Goal: Task Accomplishment & Management: Complete application form

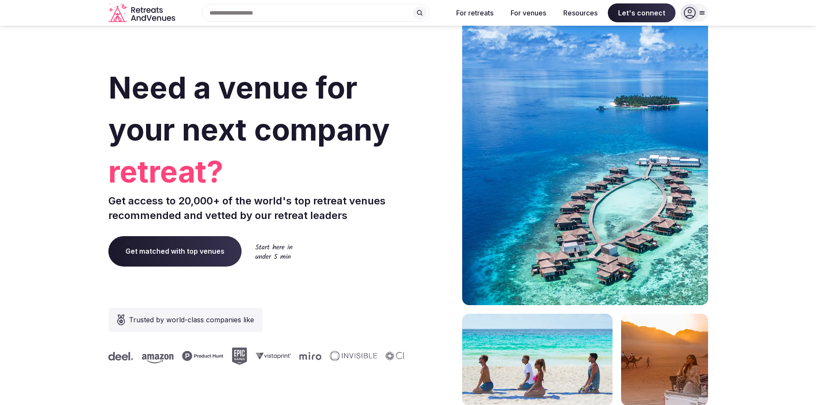
click at [688, 15] on icon at bounding box center [690, 13] width 12 height 12
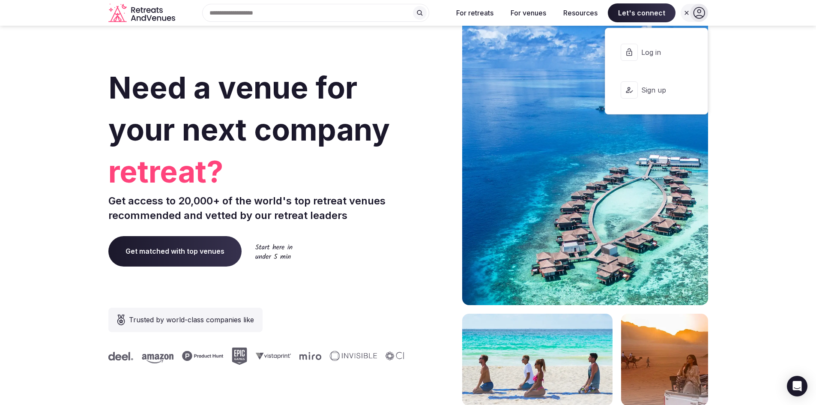
click at [668, 53] on span "Log in" at bounding box center [661, 52] width 41 height 9
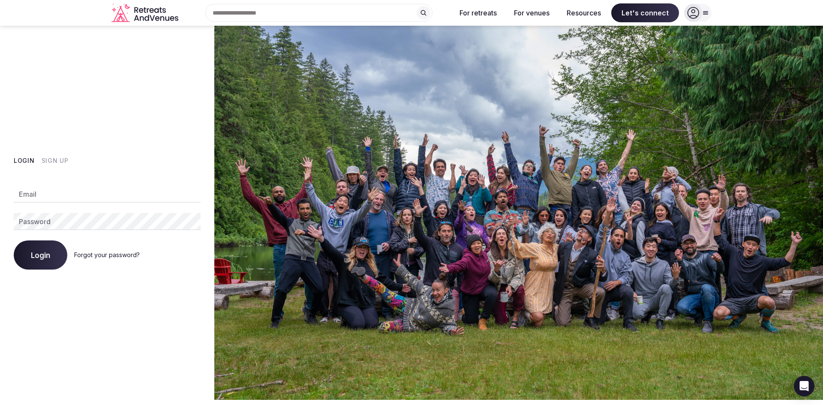
type input "**********"
click at [57, 253] on button "Login" at bounding box center [41, 254] width 54 height 29
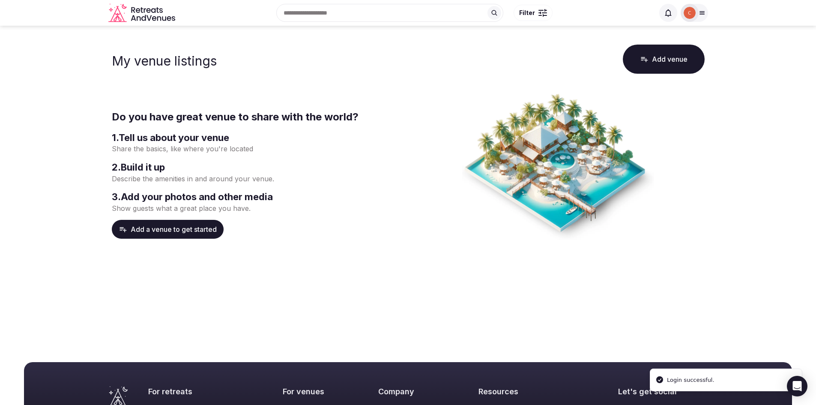
click at [667, 60] on button "Add venue" at bounding box center [664, 59] width 82 height 29
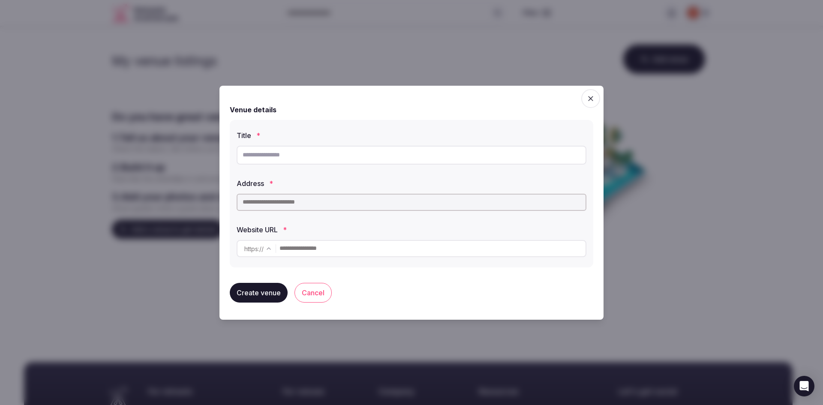
click at [591, 100] on icon "button" at bounding box center [590, 98] width 9 height 9
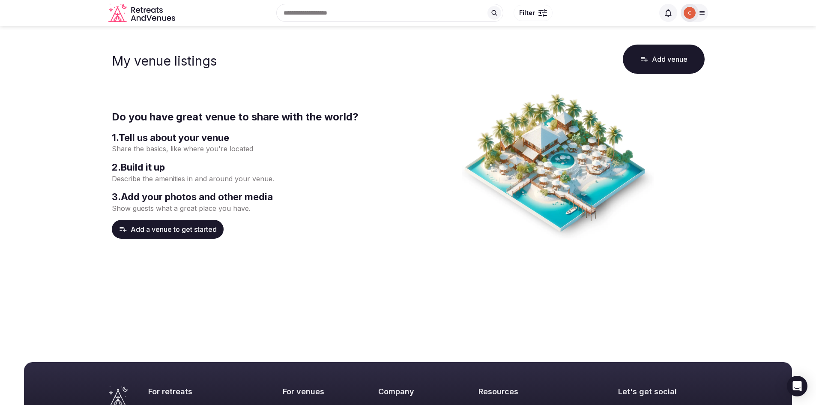
click at [670, 65] on button "Add venue" at bounding box center [664, 59] width 82 height 29
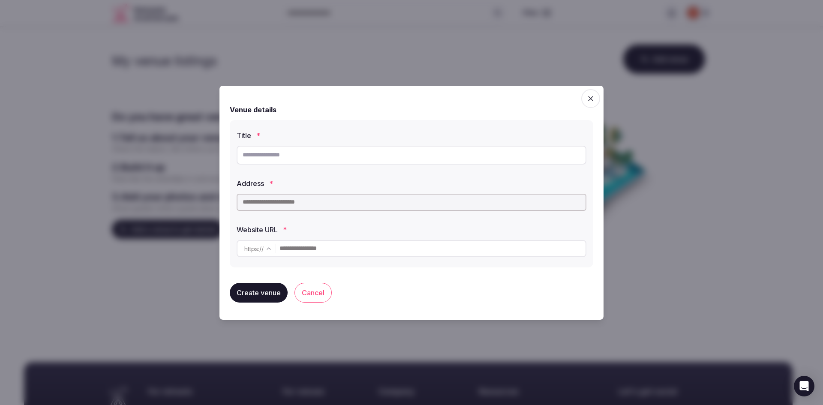
click at [333, 157] on input "text" at bounding box center [412, 155] width 350 height 19
type input "**********"
click at [327, 202] on input "text" at bounding box center [412, 202] width 350 height 17
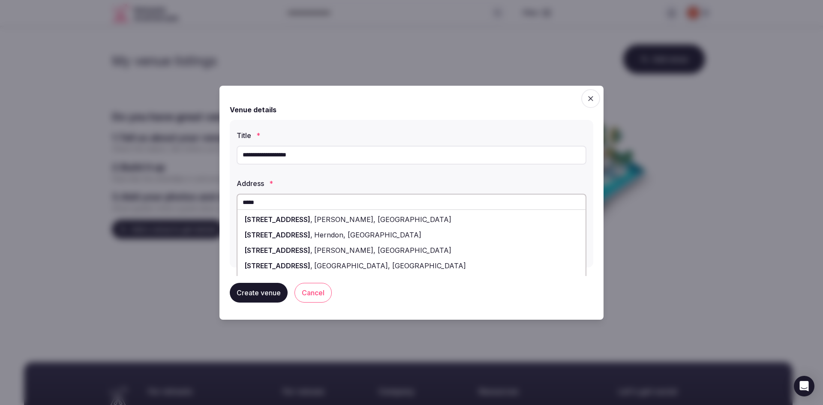
click at [305, 221] on span "[STREET_ADDRESS]" at bounding box center [277, 219] width 66 height 9
type input "**********"
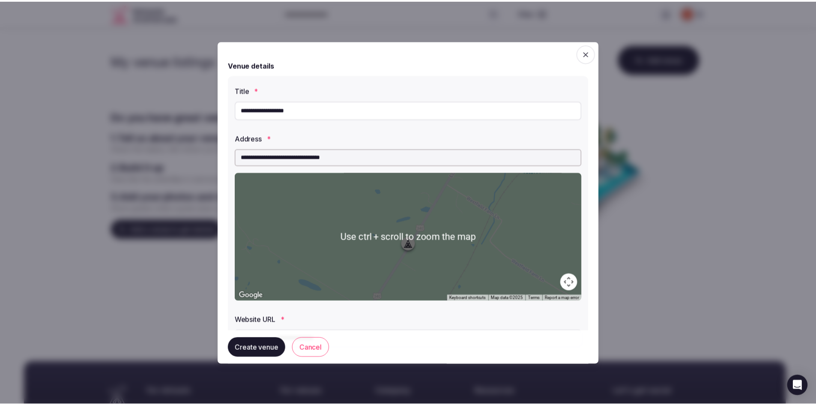
scroll to position [45, 0]
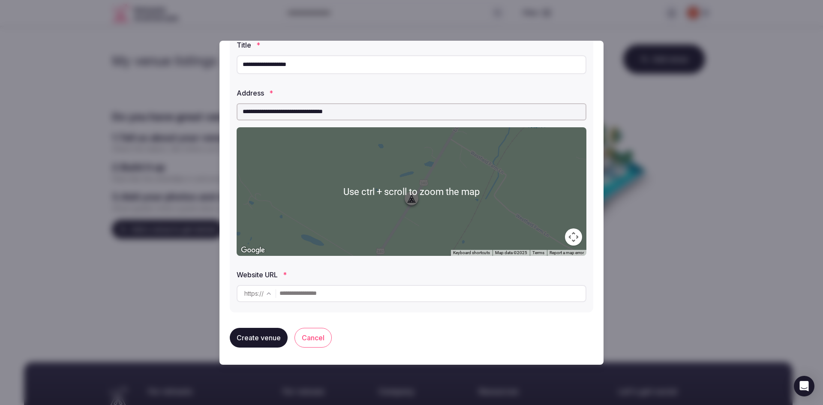
click at [336, 292] on input "text" at bounding box center [432, 293] width 306 height 17
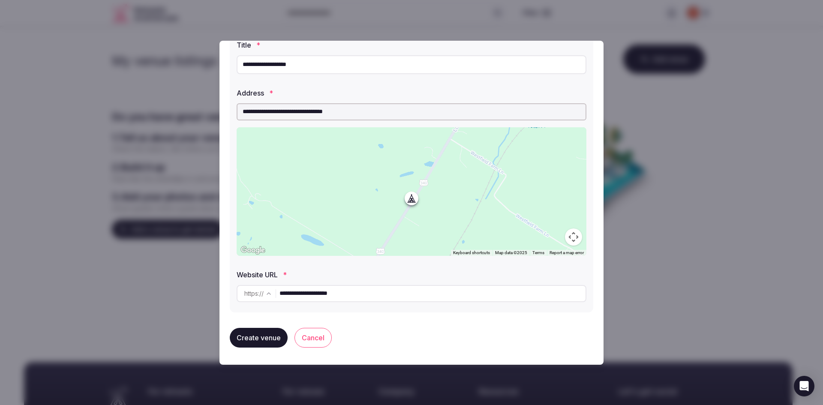
type input "**********"
click at [264, 338] on button "Create venue" at bounding box center [259, 338] width 58 height 20
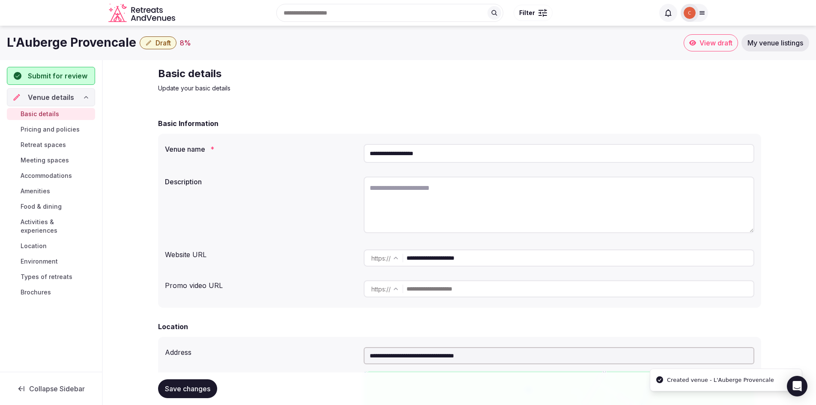
click at [423, 201] on textarea at bounding box center [559, 205] width 391 height 57
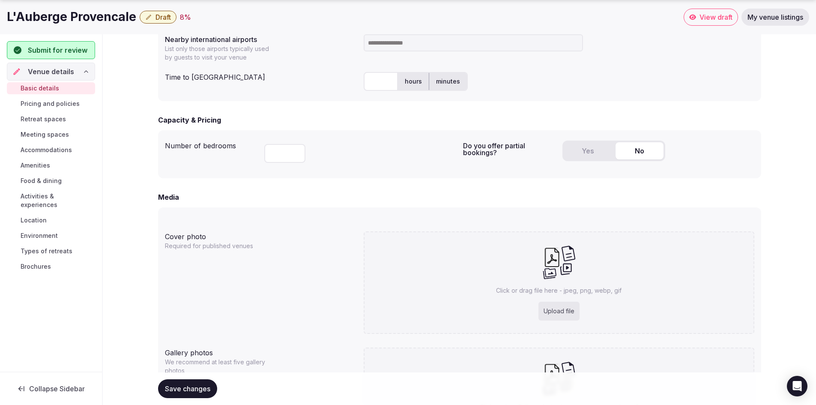
scroll to position [587, 0]
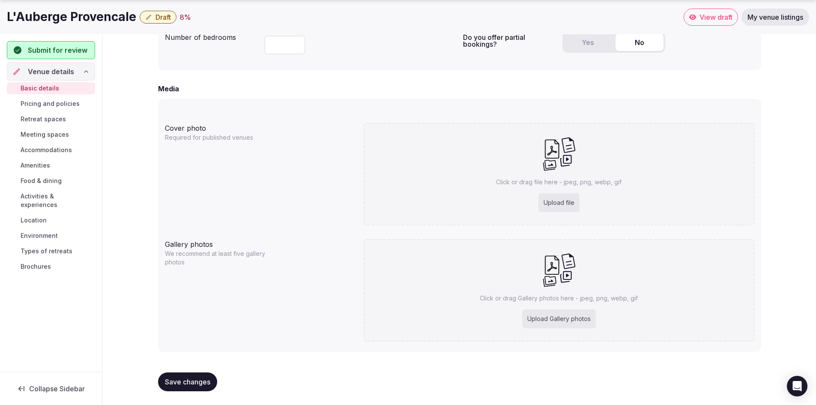
click at [564, 200] on div "Upload file" at bounding box center [559, 202] width 41 height 19
type input "**********"
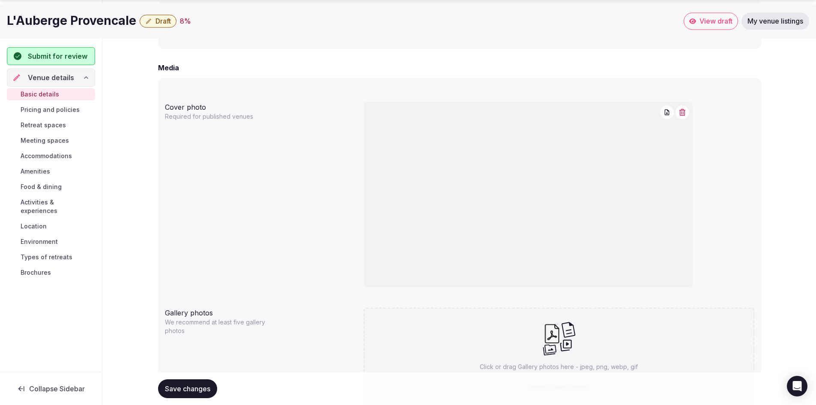
scroll to position [677, 0]
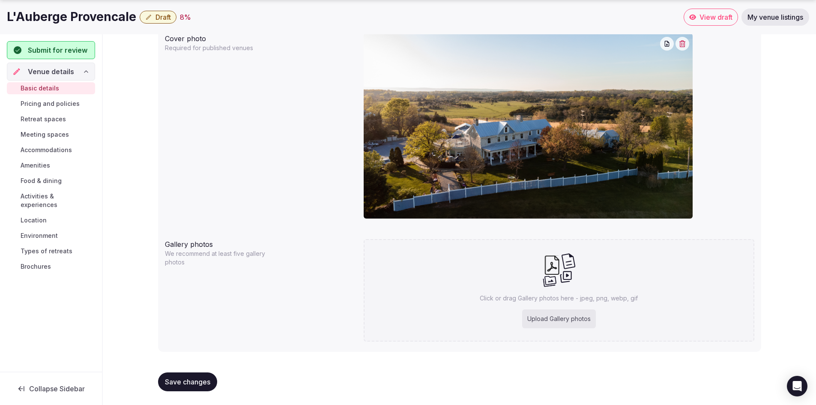
click at [565, 321] on div "Upload Gallery photos" at bounding box center [559, 318] width 74 height 19
type input "**********"
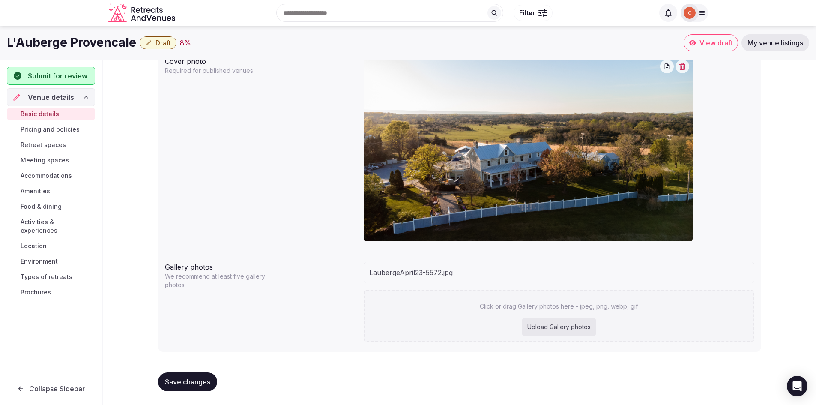
click at [563, 330] on div "Upload Gallery photos" at bounding box center [559, 327] width 74 height 19
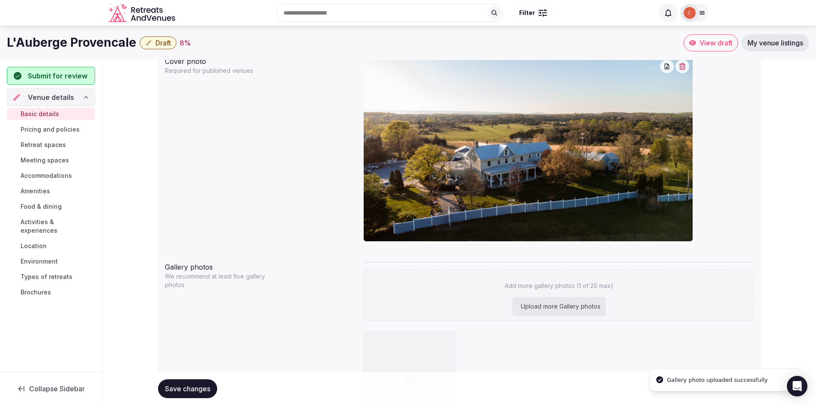
scroll to position [677, 0]
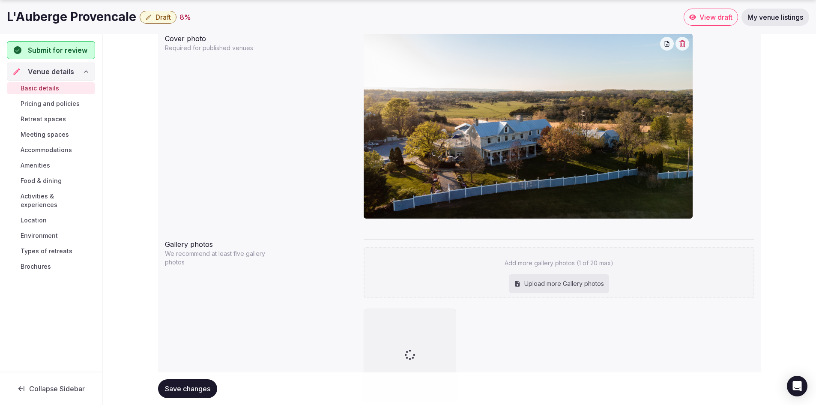
type input "**********"
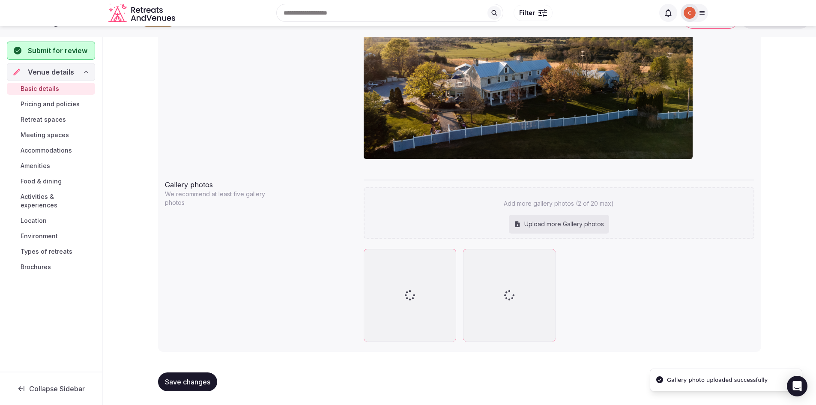
scroll to position [737, 0]
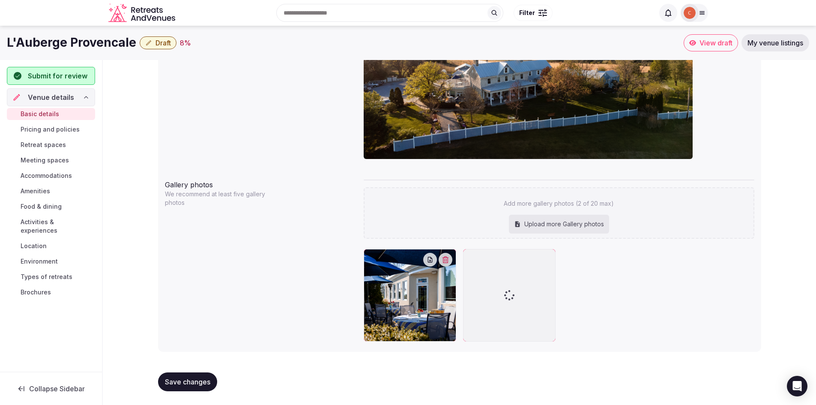
click at [179, 384] on span "Save changes" at bounding box center [187, 382] width 45 height 9
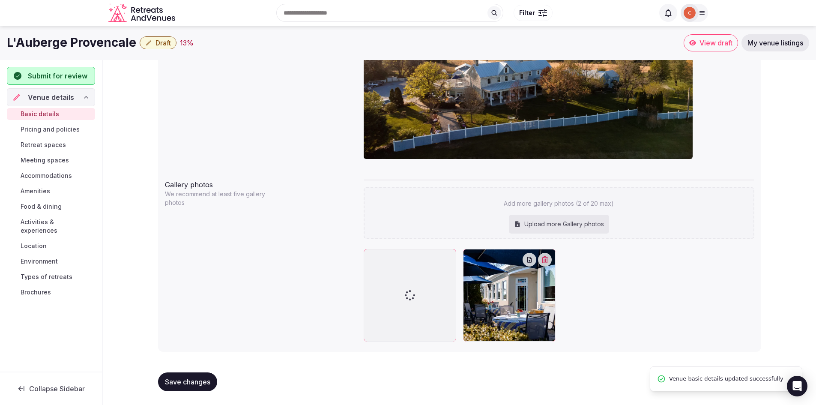
click at [546, 230] on div "Upload more Gallery photos" at bounding box center [559, 224] width 100 height 19
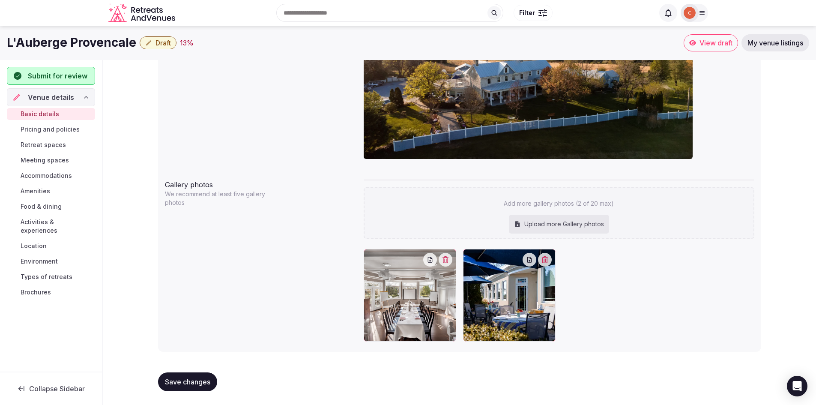
type input "**********"
click at [554, 227] on div "Upload more Gallery photos" at bounding box center [559, 224] width 100 height 19
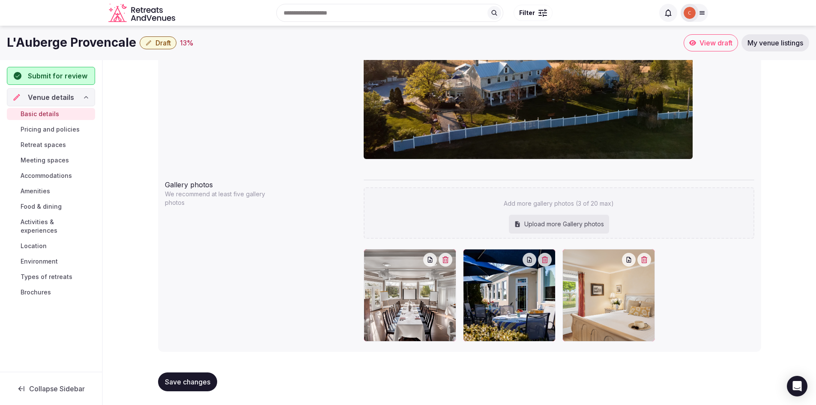
type input "**********"
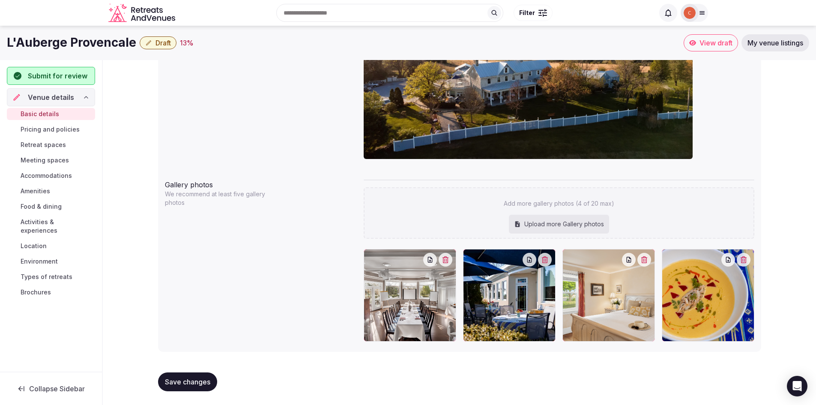
click at [584, 228] on div "Upload more Gallery photos" at bounding box center [559, 224] width 100 height 19
click at [587, 225] on div "Upload more Gallery photos" at bounding box center [559, 224] width 100 height 19
type input "**********"
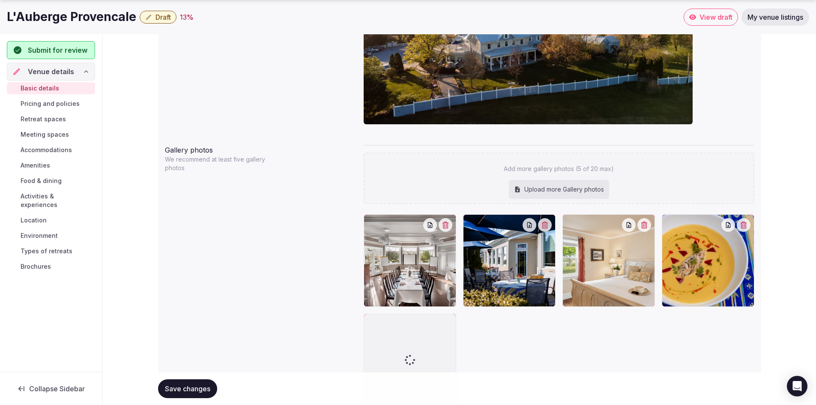
scroll to position [836, 0]
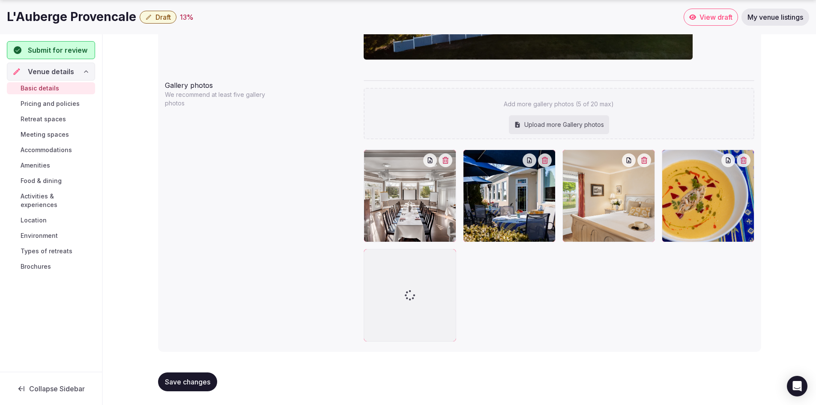
click at [560, 129] on div "Upload more Gallery photos" at bounding box center [559, 124] width 100 height 19
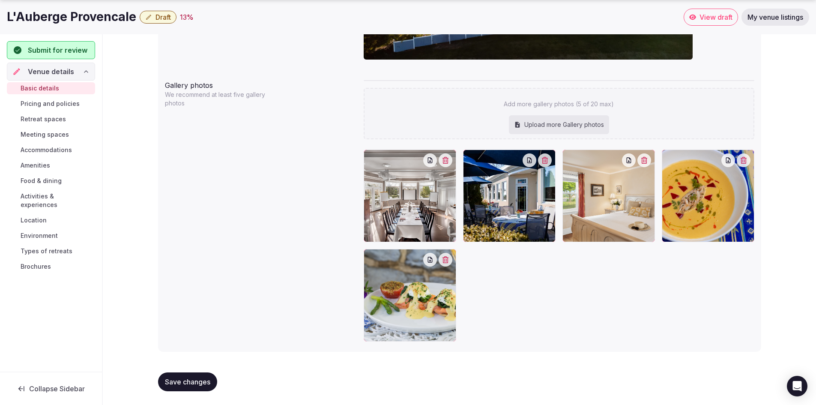
type input "**********"
click at [584, 129] on div "Upload more Gallery photos" at bounding box center [559, 124] width 100 height 19
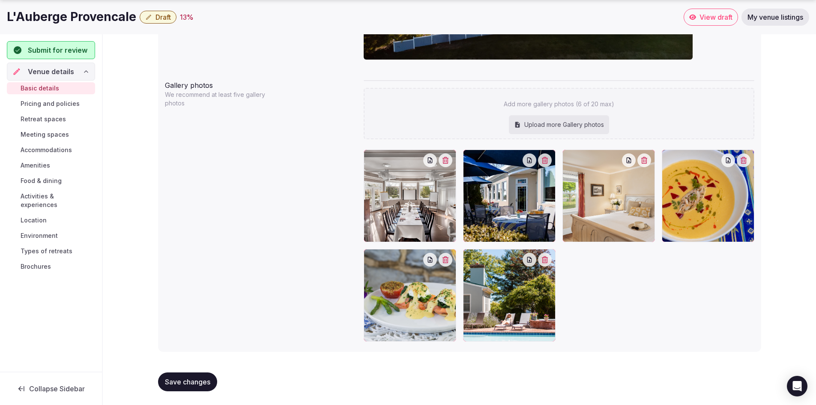
type input "**********"
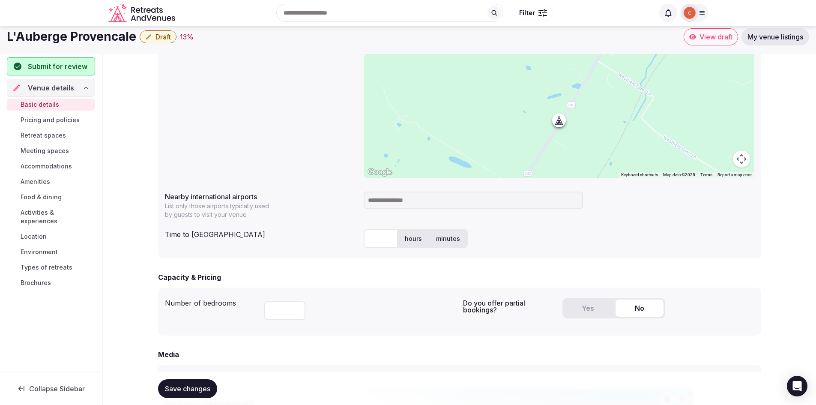
click at [559, 144] on div at bounding box center [559, 113] width 391 height 129
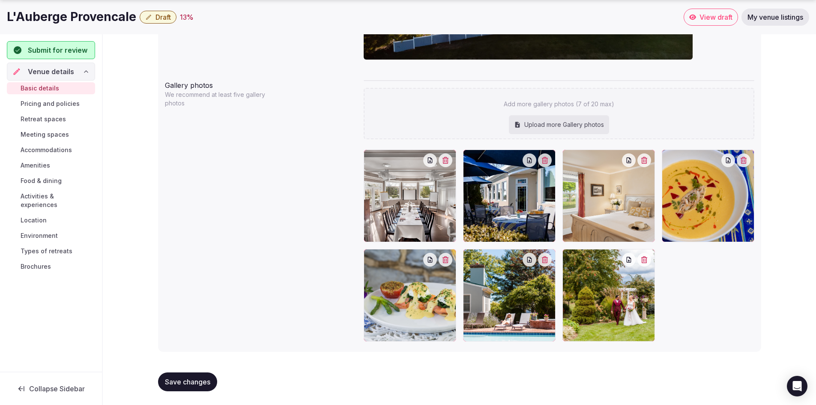
click at [586, 126] on div "Upload more Gallery photos" at bounding box center [559, 124] width 100 height 19
type input "**********"
click at [526, 122] on div "Upload more Gallery photos" at bounding box center [559, 124] width 100 height 19
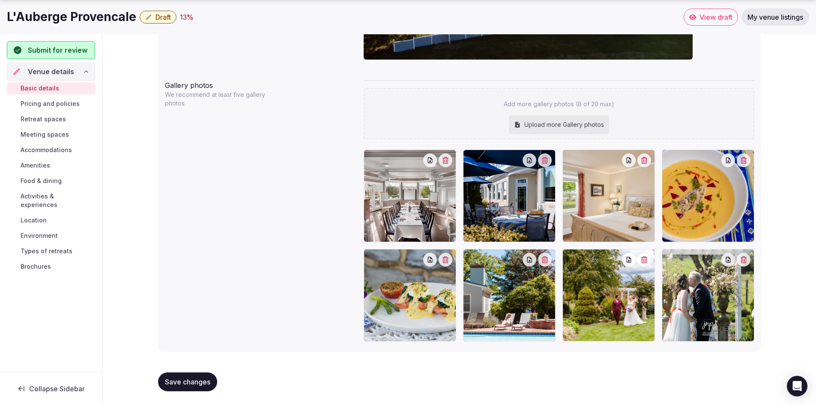
type input "**********"
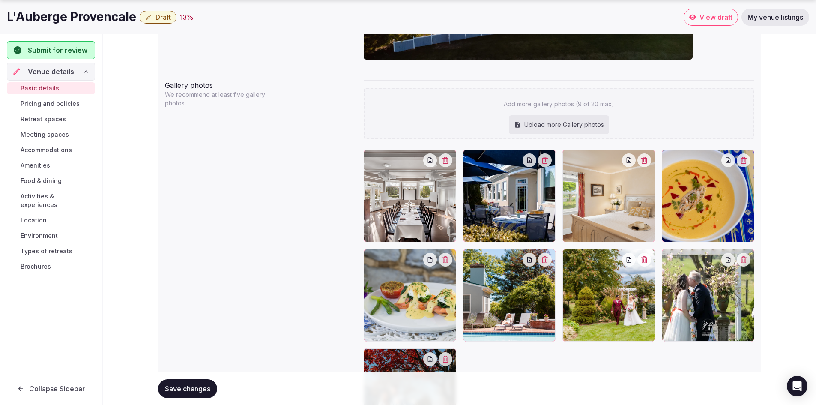
scroll to position [935, 0]
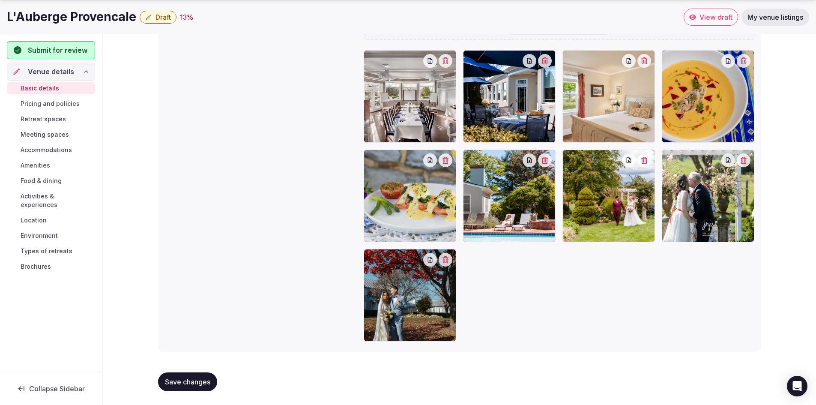
click at [433, 321] on div at bounding box center [410, 295] width 93 height 93
click at [595, 313] on div at bounding box center [559, 195] width 391 height 291
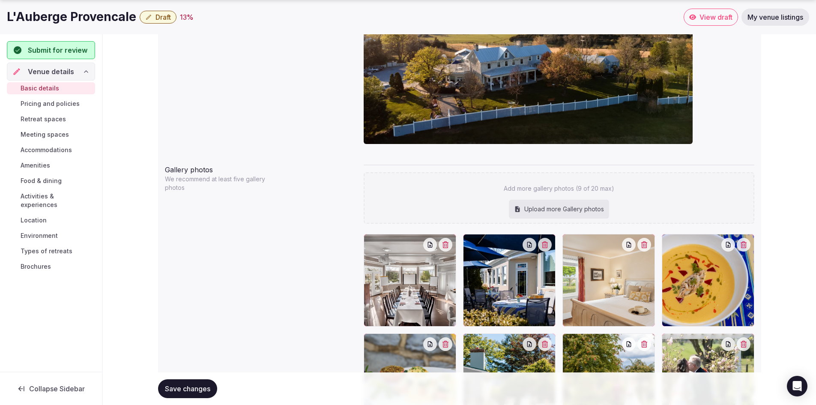
scroll to position [850, 0]
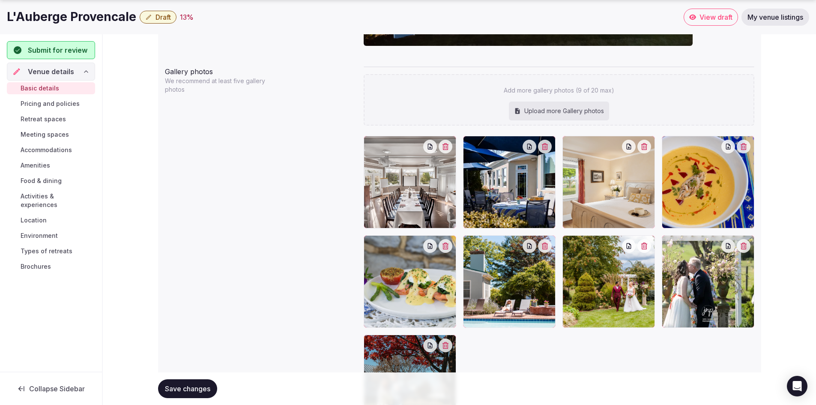
click at [572, 107] on div "Upload more Gallery photos" at bounding box center [559, 111] width 100 height 19
type input "**********"
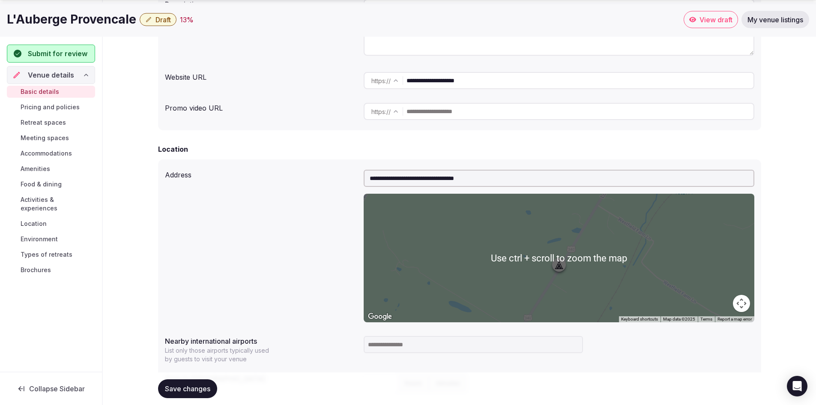
scroll to position [336, 0]
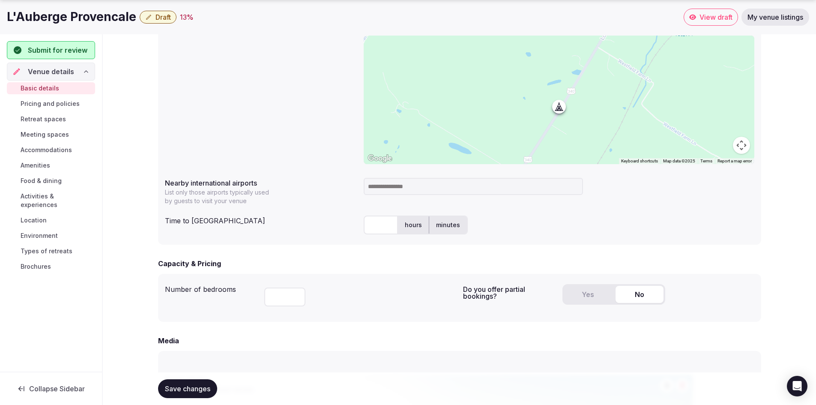
click at [380, 185] on input at bounding box center [473, 186] width 219 height 17
type input "******"
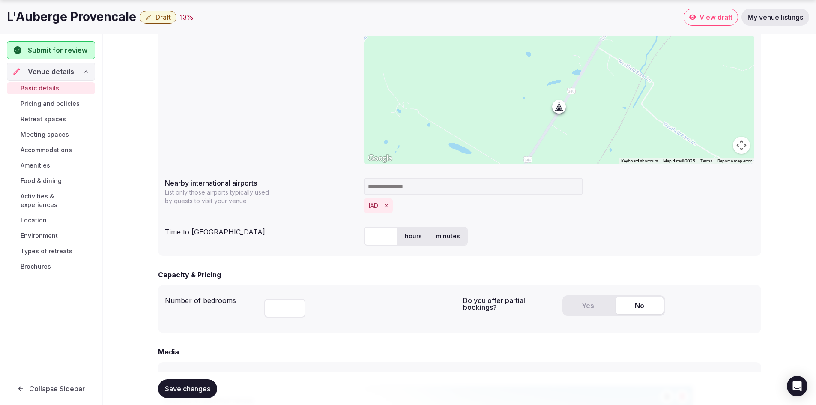
click at [413, 187] on input at bounding box center [473, 186] width 219 height 17
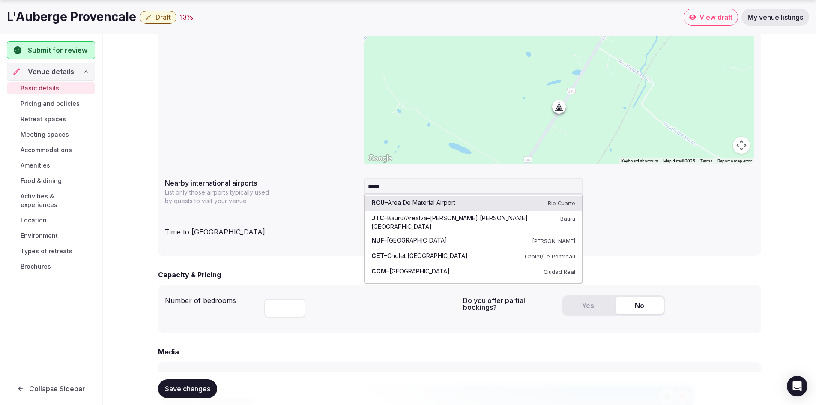
type input "******"
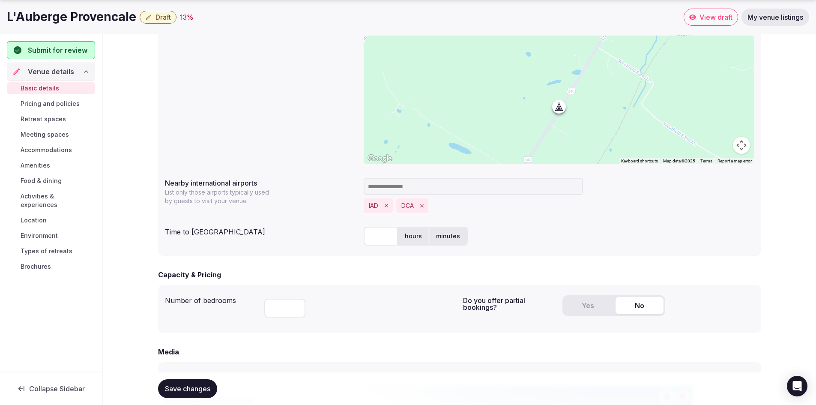
click at [408, 239] on label "hours" at bounding box center [413, 236] width 31 height 22
click at [384, 238] on input "text" at bounding box center [381, 236] width 34 height 19
click at [385, 234] on input "***" at bounding box center [381, 236] width 34 height 19
type input "*"
click at [443, 239] on label "minutes" at bounding box center [448, 236] width 38 height 22
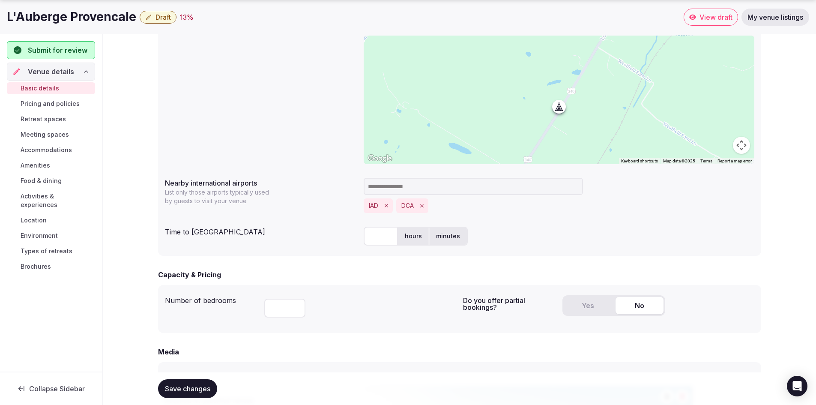
click at [374, 238] on input "text" at bounding box center [381, 236] width 34 height 19
type input "**"
click at [546, 227] on div "** hours minutes" at bounding box center [559, 236] width 391 height 19
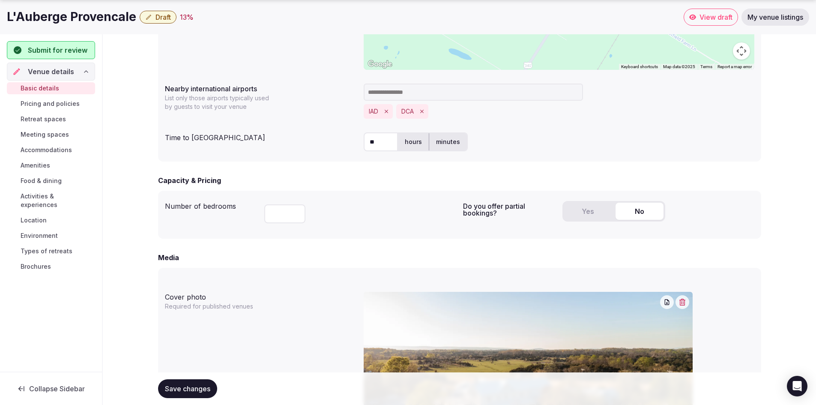
scroll to position [464, 0]
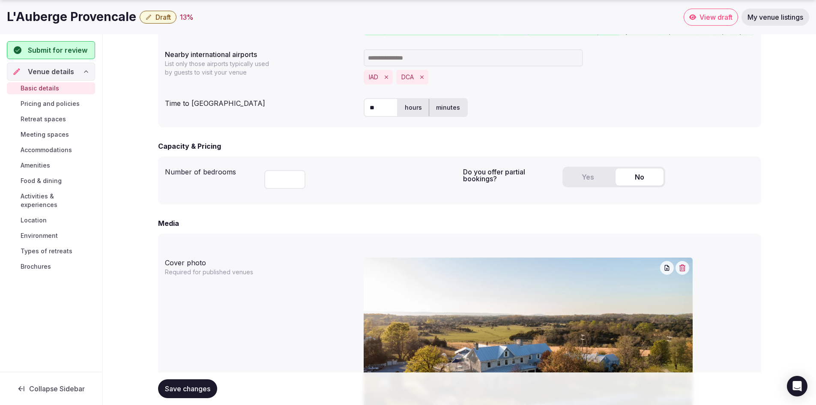
click at [297, 184] on input "number" at bounding box center [284, 179] width 41 height 19
type input "**"
click at [420, 205] on form "**********" at bounding box center [459, 267] width 603 height 1226
click at [585, 174] on button "Yes" at bounding box center [588, 176] width 48 height 17
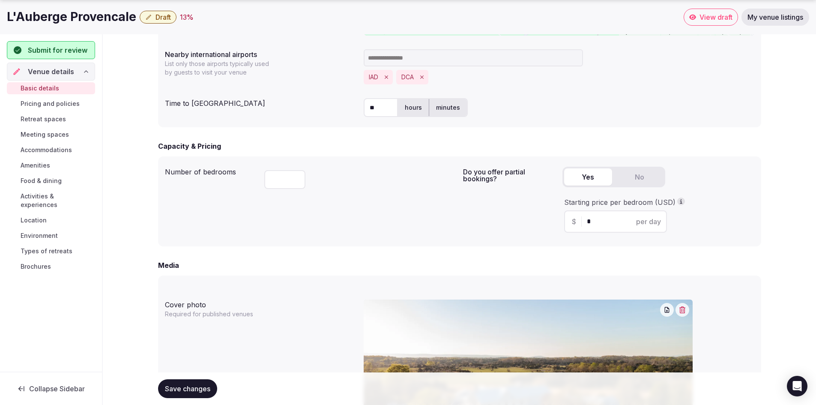
drag, startPoint x: 599, startPoint y: 220, endPoint x: 580, endPoint y: 220, distance: 19.3
click at [580, 220] on div "$ * per day" at bounding box center [615, 221] width 103 height 22
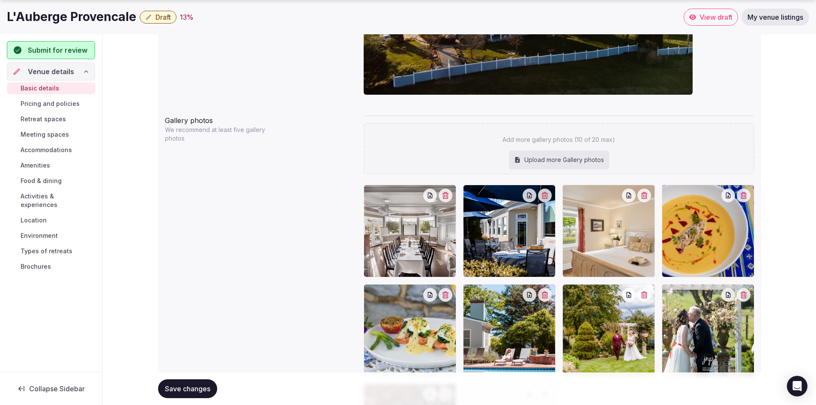
scroll to position [989, 0]
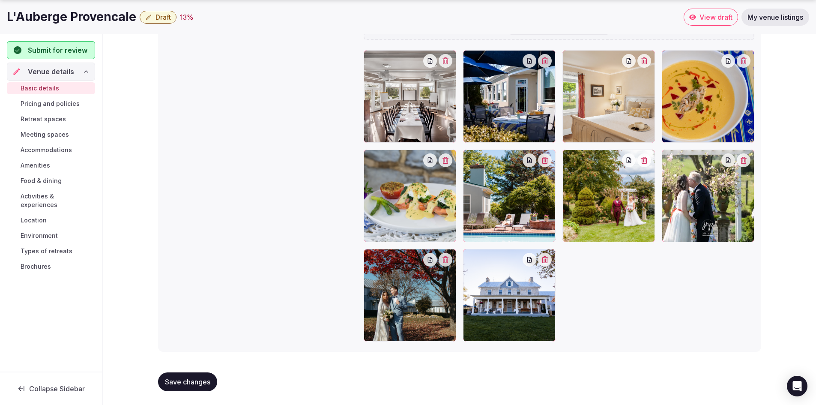
type input "***"
click at [195, 381] on span "Save changes" at bounding box center [187, 382] width 45 height 9
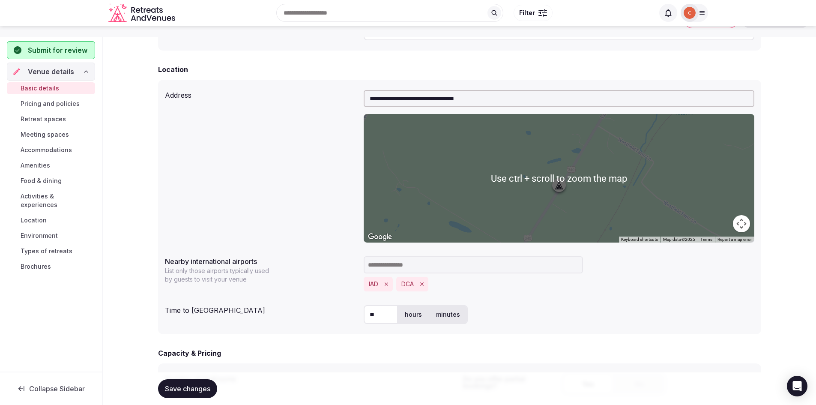
scroll to position [0, 0]
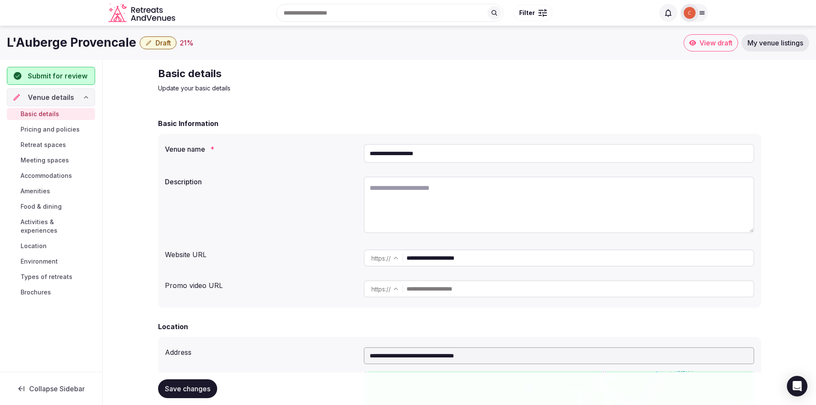
click at [443, 180] on textarea at bounding box center [559, 205] width 391 height 57
paste textarea "**********"
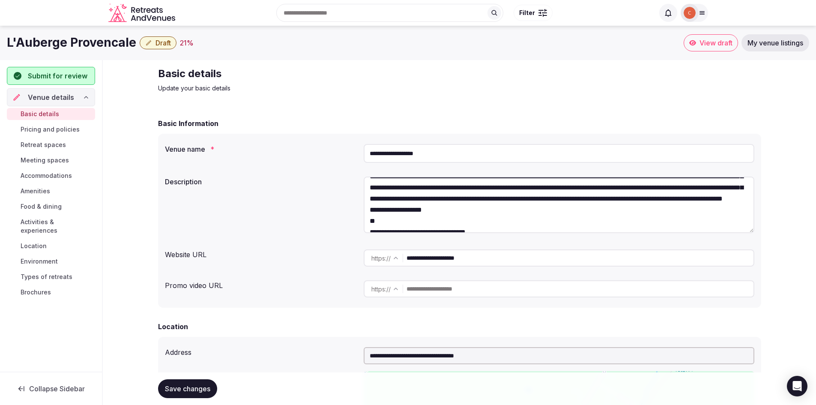
scroll to position [36, 0]
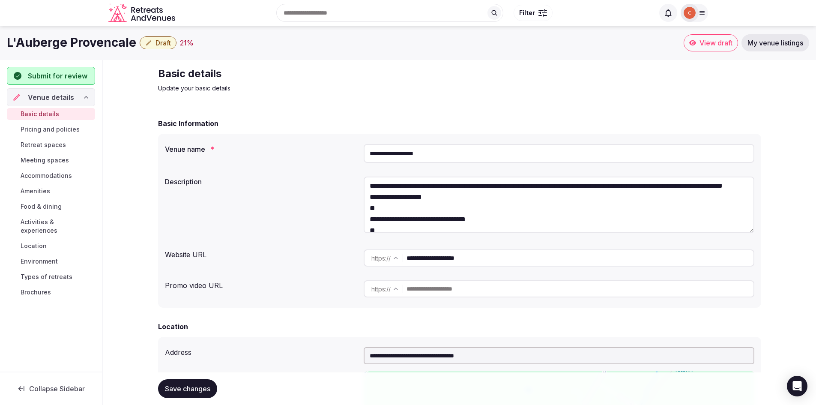
drag, startPoint x: 375, startPoint y: 207, endPoint x: 405, endPoint y: 210, distance: 30.5
click at [405, 210] on textarea "**********" at bounding box center [559, 205] width 391 height 57
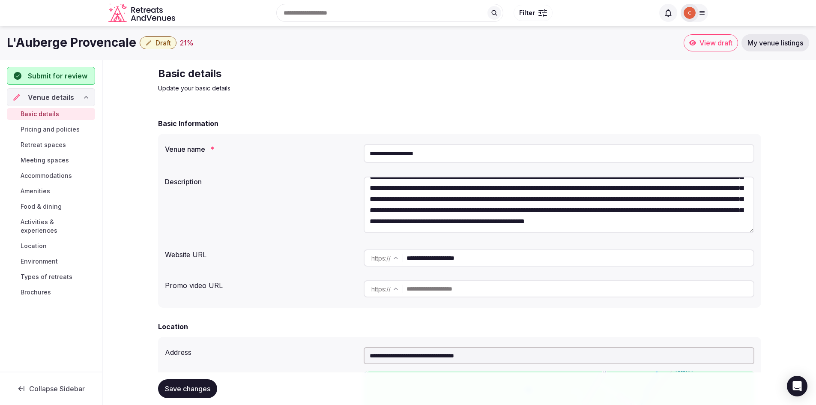
scroll to position [45, 0]
drag, startPoint x: 562, startPoint y: 200, endPoint x: 542, endPoint y: 198, distance: 20.2
click at [542, 198] on textarea "**********" at bounding box center [559, 205] width 391 height 57
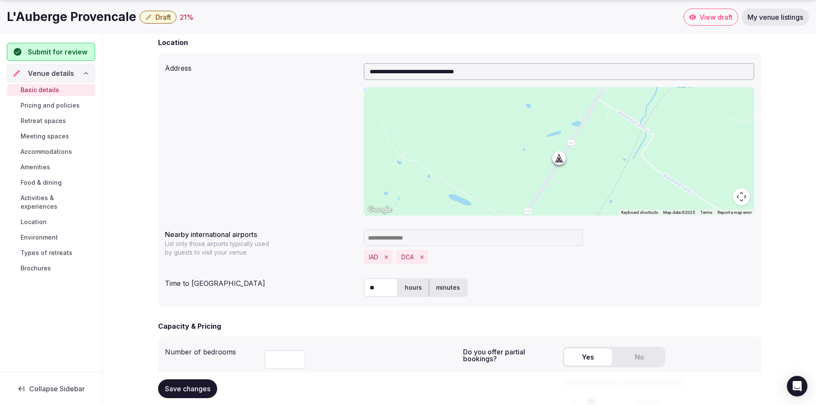
scroll to position [300, 0]
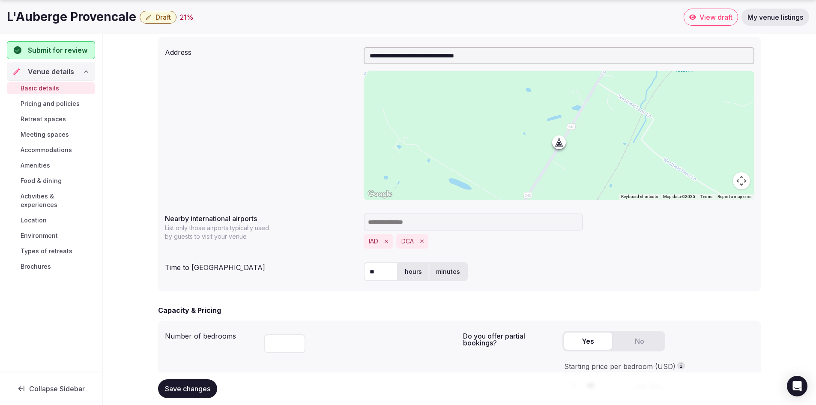
type textarea "**********"
click at [185, 386] on span "Save changes" at bounding box center [187, 388] width 45 height 9
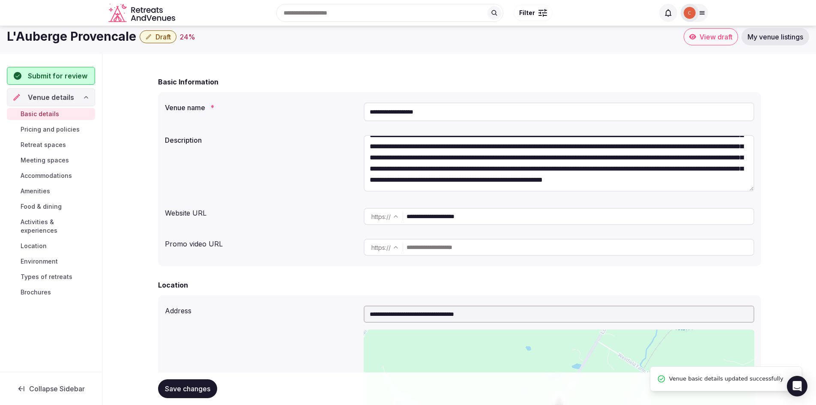
scroll to position [0, 0]
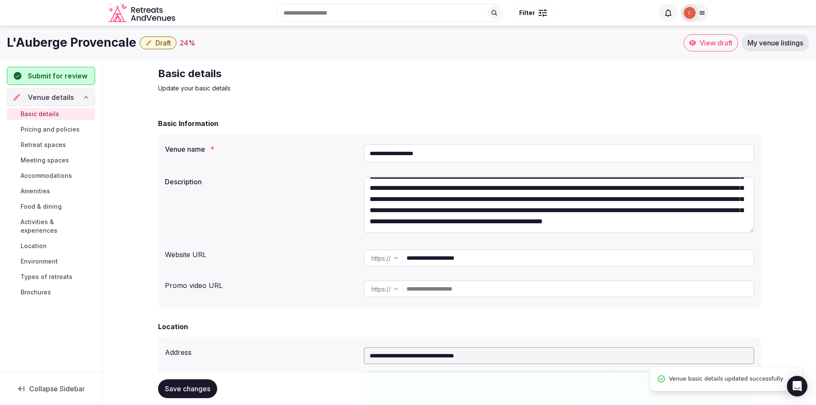
click at [44, 126] on span "Pricing and policies" at bounding box center [50, 129] width 59 height 9
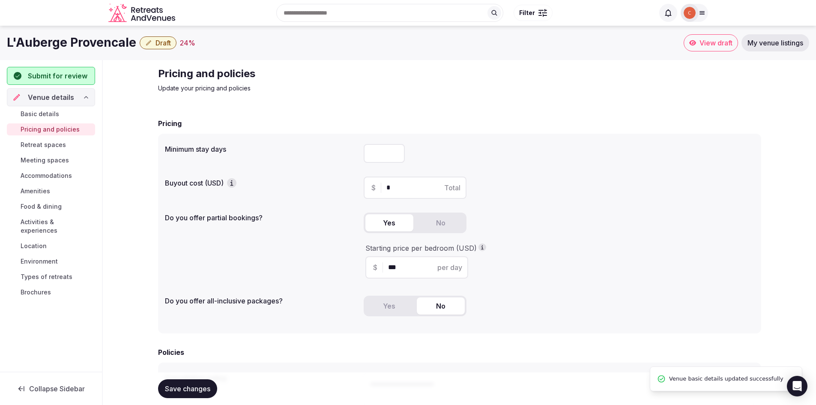
click at [381, 156] on input "number" at bounding box center [384, 153] width 41 height 19
type input "*"
click at [387, 302] on button "Yes" at bounding box center [390, 305] width 48 height 17
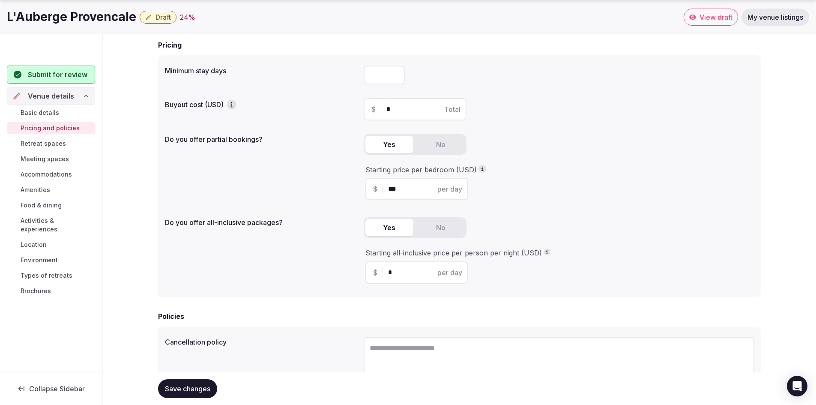
scroll to position [86, 0]
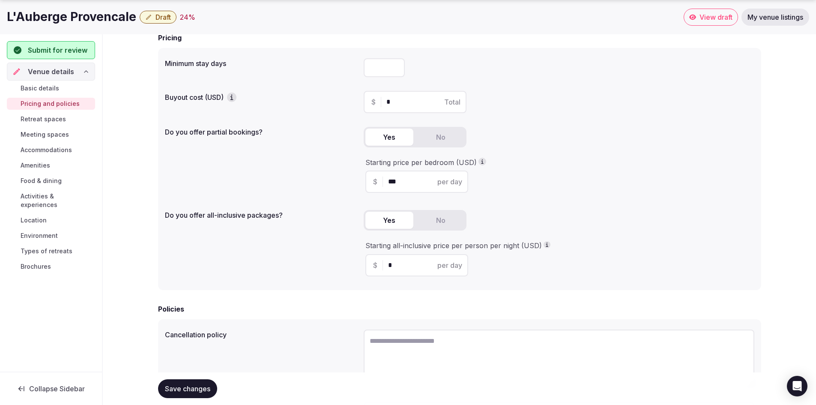
click at [406, 269] on div "$ * per day" at bounding box center [417, 265] width 103 height 22
drag, startPoint x: 405, startPoint y: 268, endPoint x: 382, endPoint y: 264, distance: 23.5
click at [382, 264] on div "$ * per day" at bounding box center [417, 265] width 103 height 22
type input "***"
click at [579, 176] on div "Starting price per bedroom (USD) $ *** per day" at bounding box center [559, 175] width 391 height 35
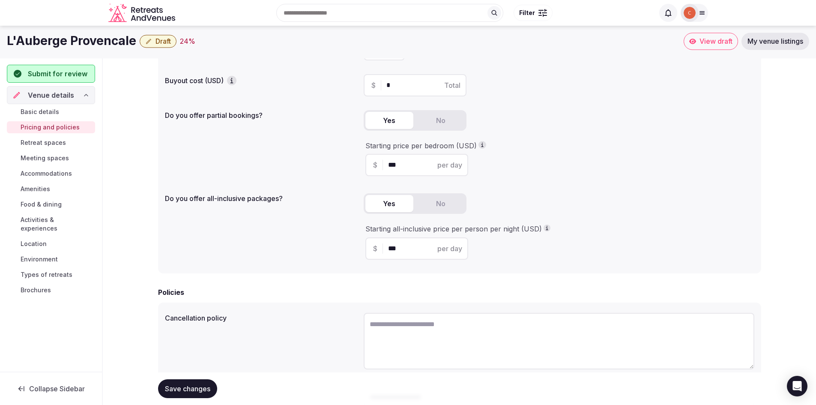
scroll to position [0, 0]
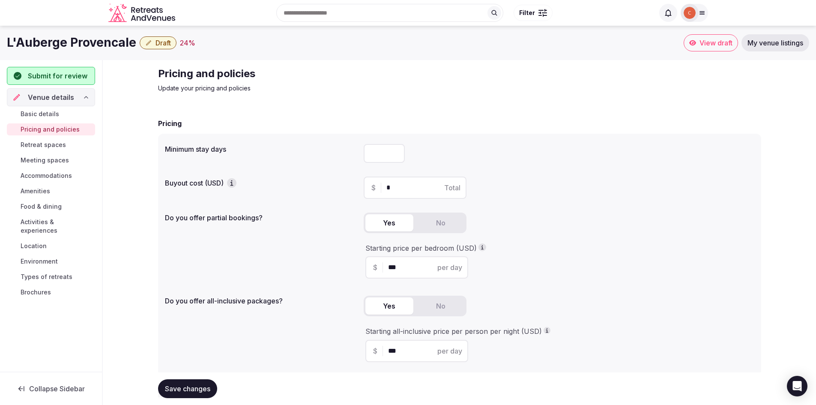
drag, startPoint x: 397, startPoint y: 186, endPoint x: 364, endPoint y: 189, distance: 33.1
click at [364, 189] on div "$ * Total" at bounding box center [415, 188] width 103 height 22
type input "*"
click at [629, 296] on div "Yes No" at bounding box center [559, 309] width 391 height 27
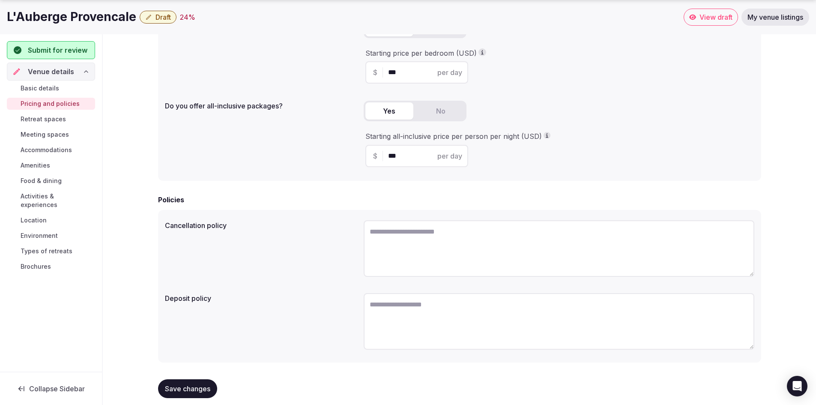
scroll to position [206, 0]
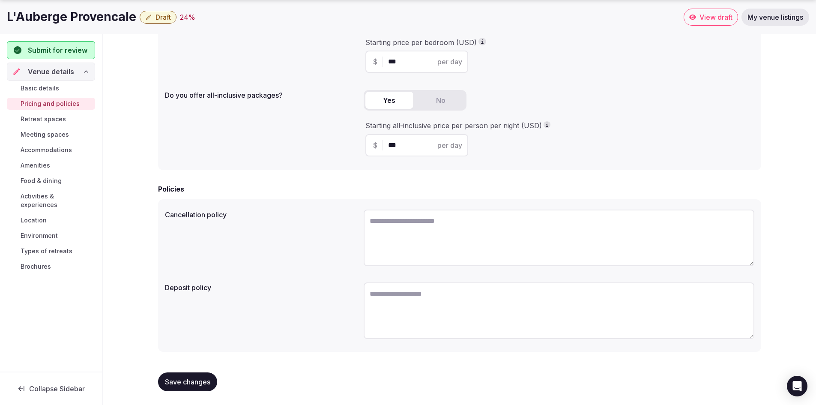
click at [463, 230] on textarea at bounding box center [559, 238] width 391 height 57
click at [418, 296] on textarea at bounding box center [559, 310] width 391 height 57
type textarea "**********"
click at [409, 224] on textarea at bounding box center [559, 238] width 391 height 57
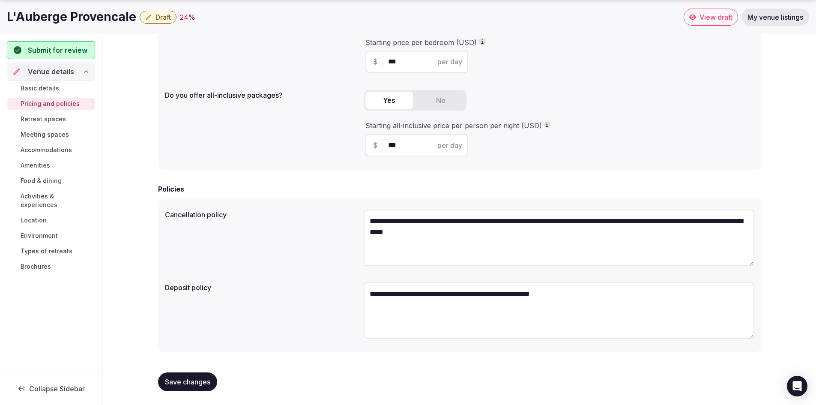
type textarea "**********"
click at [173, 376] on button "Save changes" at bounding box center [187, 381] width 59 height 19
click at [34, 116] on span "Retreat spaces" at bounding box center [43, 119] width 45 height 9
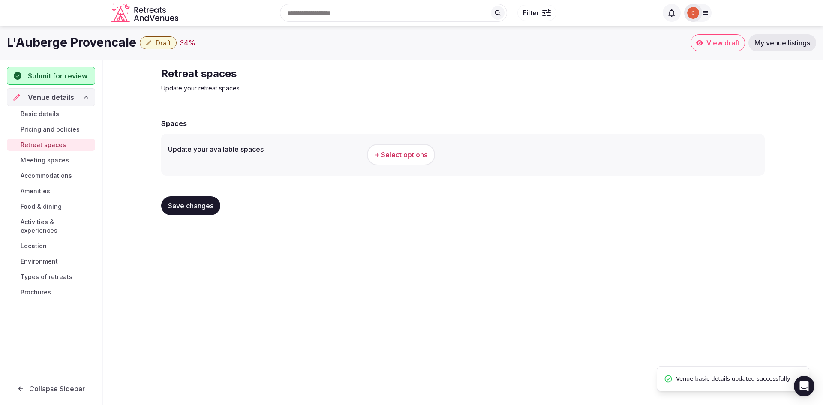
click at [409, 153] on span "+ Select options" at bounding box center [401, 154] width 53 height 9
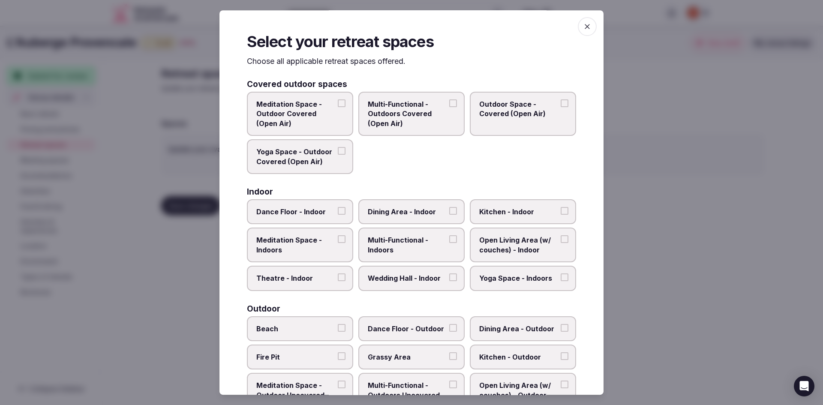
click at [449, 213] on button "Dining Area - Indoor" at bounding box center [453, 211] width 8 height 8
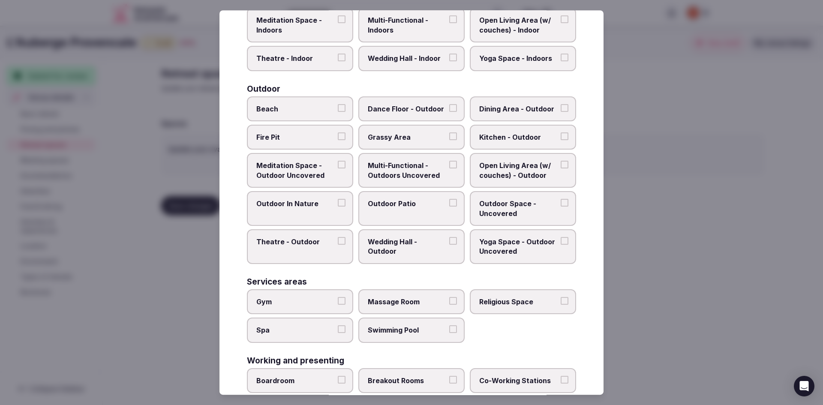
scroll to position [219, 0]
click at [330, 136] on span "Fire Pit" at bounding box center [295, 137] width 79 height 9
click at [338, 136] on button "Fire Pit" at bounding box center [342, 137] width 8 height 8
click at [563, 103] on label "Dining Area - Outdoor" at bounding box center [523, 109] width 106 height 25
click at [563, 105] on button "Dining Area - Outdoor" at bounding box center [564, 109] width 8 height 8
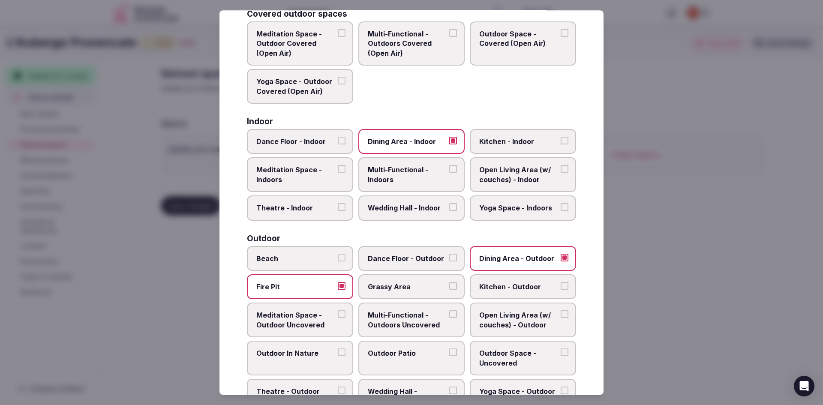
scroll to position [48, 0]
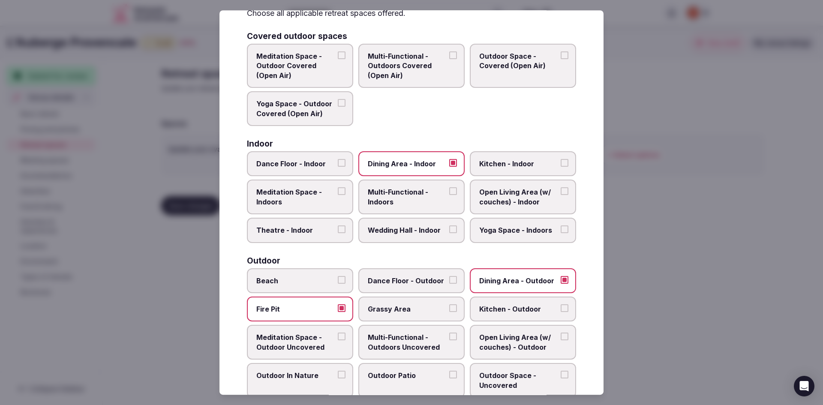
click at [448, 197] on label "Multi-Functional - Indoors" at bounding box center [411, 197] width 106 height 35
click at [449, 195] on button "Multi-Functional - Indoors" at bounding box center [453, 192] width 8 height 8
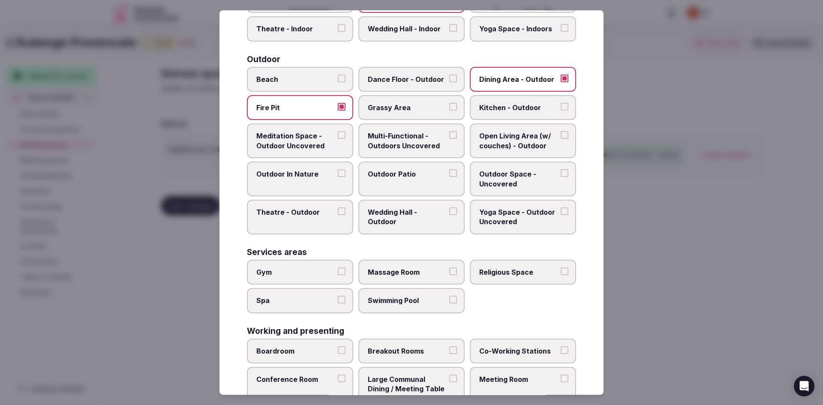
scroll to position [262, 0]
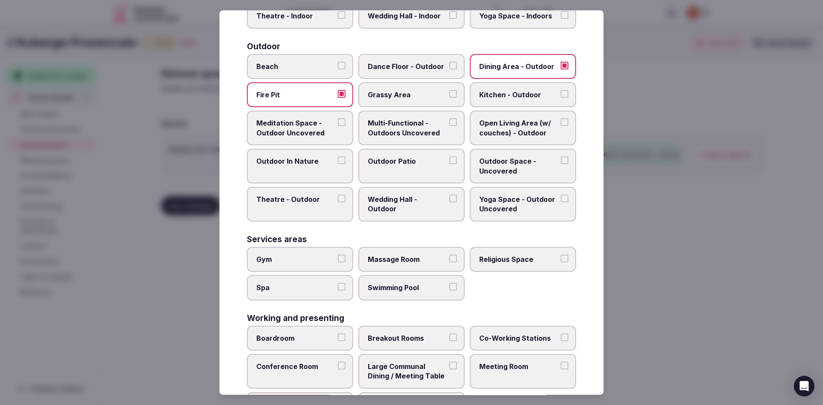
click at [443, 283] on label "Swimming Pool" at bounding box center [411, 287] width 106 height 25
click at [449, 283] on button "Swimming Pool" at bounding box center [453, 287] width 8 height 8
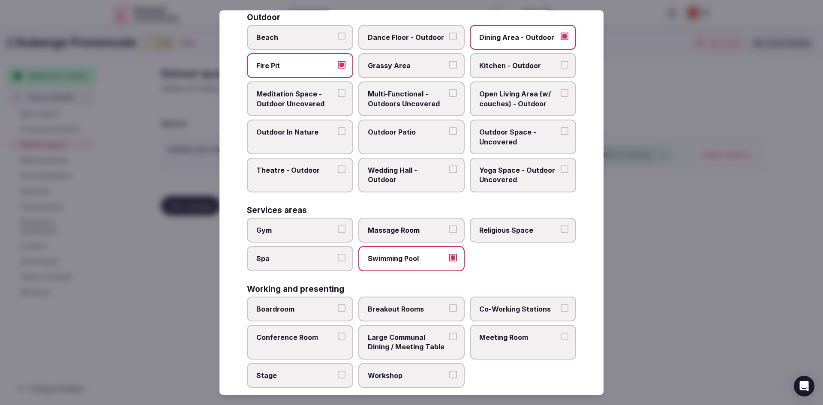
scroll to position [305, 0]
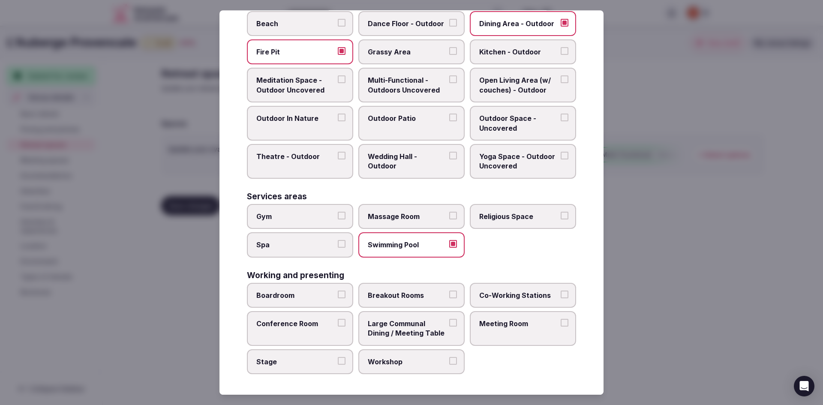
click at [513, 327] on span "Meeting Room" at bounding box center [518, 323] width 79 height 9
click at [560, 327] on button "Meeting Room" at bounding box center [564, 323] width 8 height 8
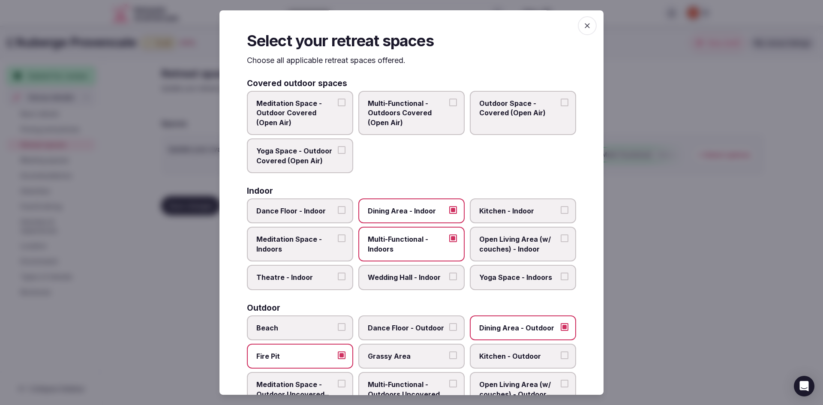
scroll to position [0, 0]
click at [584, 27] on icon "button" at bounding box center [587, 26] width 9 height 9
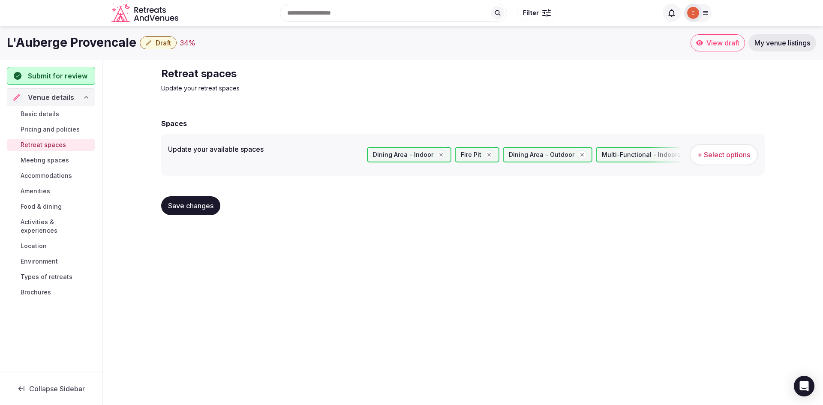
click at [195, 218] on div "Save changes" at bounding box center [462, 205] width 603 height 33
click at [199, 199] on button "Save changes" at bounding box center [190, 205] width 59 height 19
click at [65, 164] on span "Meeting spaces" at bounding box center [45, 160] width 48 height 9
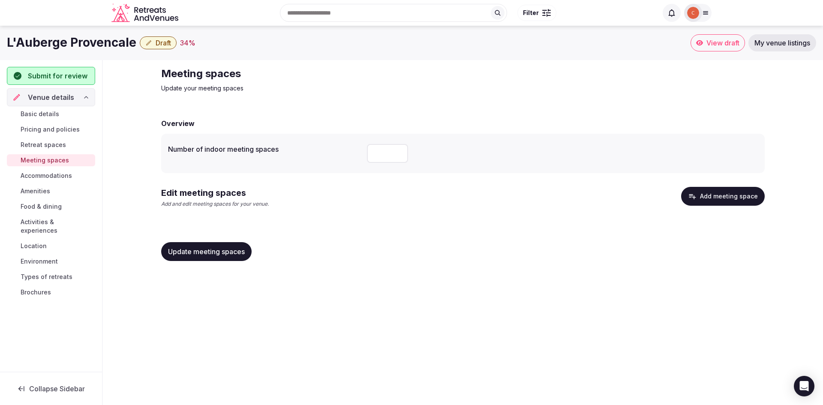
click at [392, 152] on input "number" at bounding box center [387, 153] width 41 height 19
type input "*"
click at [66, 177] on span "Accommodations" at bounding box center [46, 175] width 51 height 9
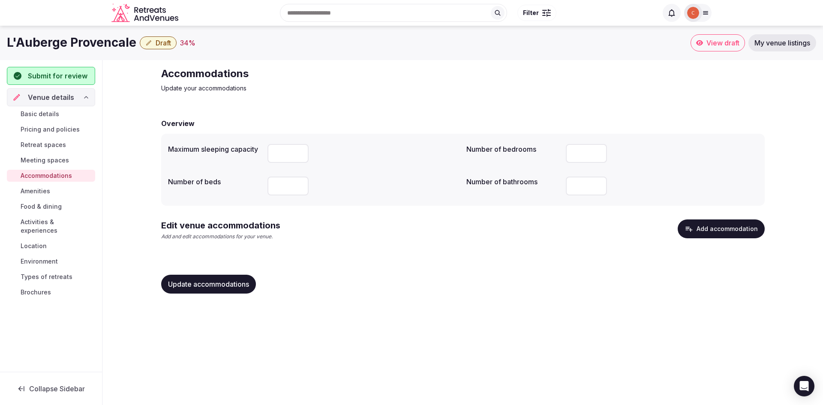
click at [279, 157] on input "number" at bounding box center [287, 153] width 41 height 19
type input "**"
click at [285, 189] on input "number" at bounding box center [287, 186] width 41 height 19
type input "**"
click at [581, 193] on input "number" at bounding box center [586, 186] width 41 height 19
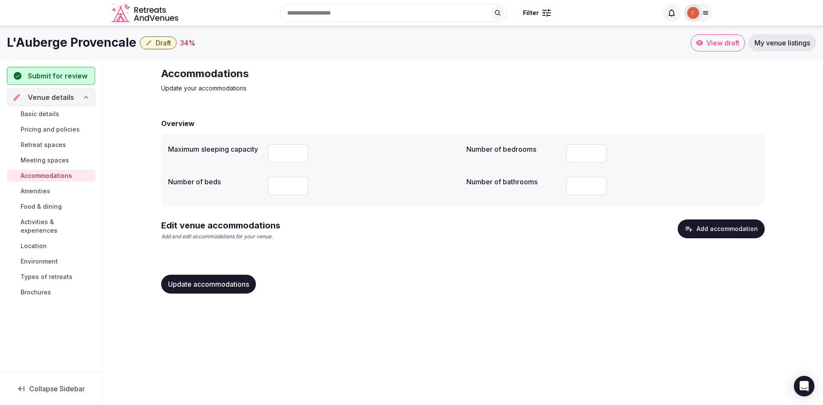
type input "**"
click at [37, 194] on span "Amenities" at bounding box center [36, 191] width 30 height 9
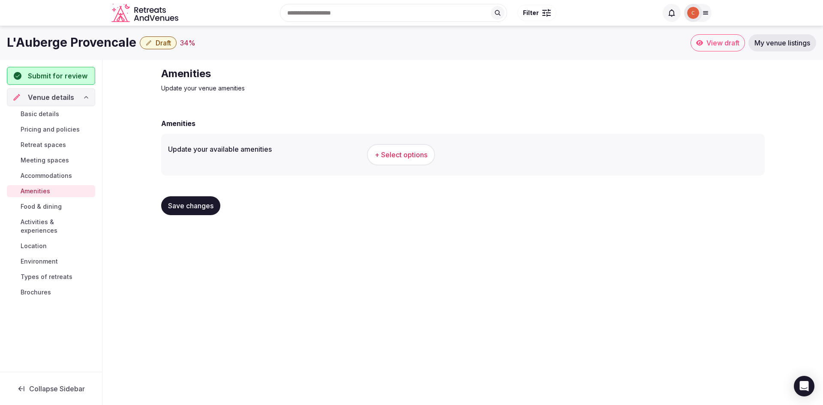
click at [390, 151] on span "+ Select options" at bounding box center [401, 154] width 53 height 9
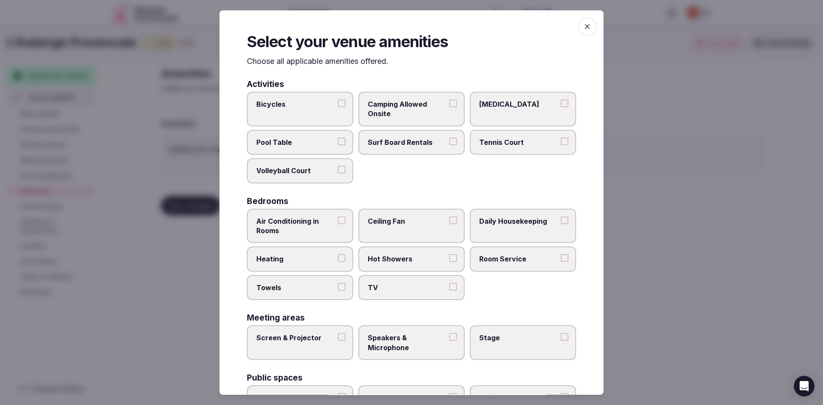
click at [337, 226] on label "Air Conditioning in Rooms" at bounding box center [300, 226] width 106 height 35
click at [338, 224] on button "Air Conditioning in Rooms" at bounding box center [342, 220] width 8 height 8
click at [538, 225] on span "Daily Housekeeping" at bounding box center [518, 220] width 79 height 9
click at [560, 224] on button "Daily Housekeeping" at bounding box center [564, 220] width 8 height 8
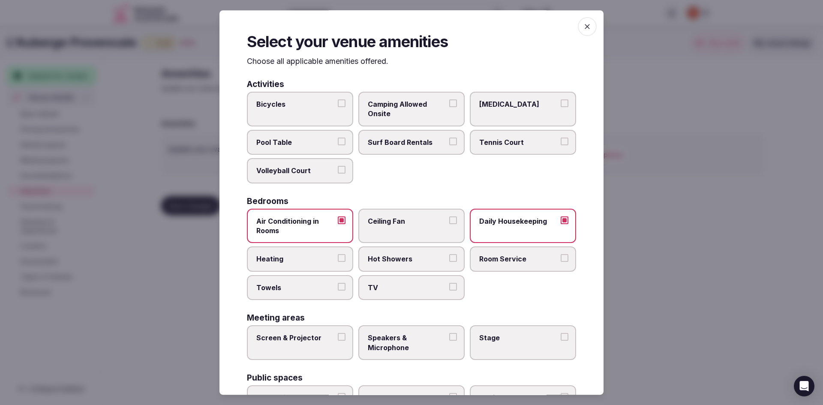
click at [449, 256] on button "Hot Showers" at bounding box center [453, 259] width 8 height 8
click at [338, 260] on button "Heating" at bounding box center [342, 259] width 8 height 8
click at [420, 284] on span "TV" at bounding box center [407, 287] width 79 height 9
click at [449, 284] on button "TV" at bounding box center [453, 287] width 8 height 8
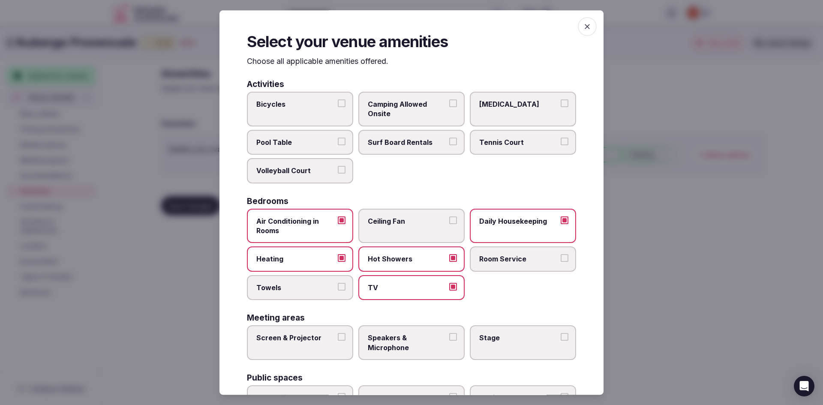
click at [332, 289] on span "Towels" at bounding box center [295, 287] width 79 height 9
click at [338, 289] on button "Towels" at bounding box center [342, 287] width 8 height 8
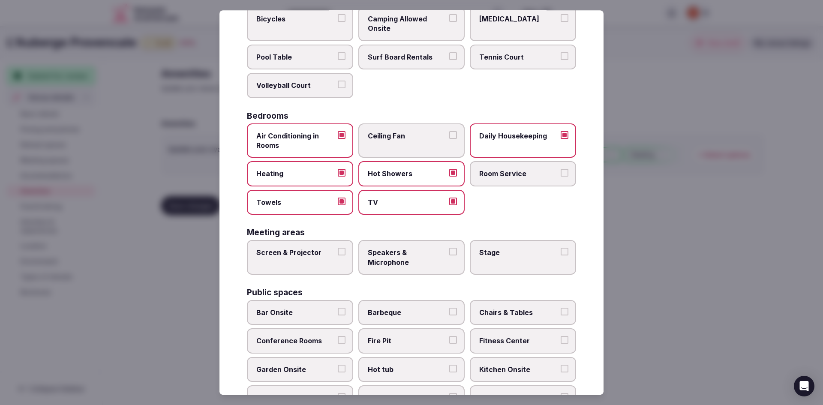
scroll to position [86, 0]
click at [338, 253] on button "Screen & Projector" at bounding box center [342, 251] width 8 height 8
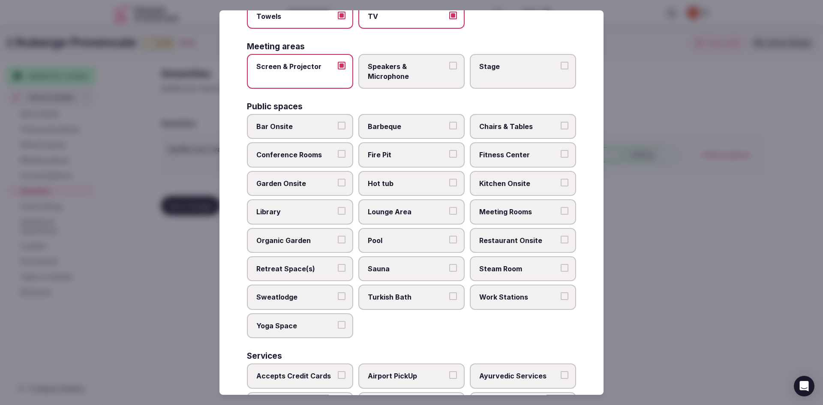
scroll to position [257, 0]
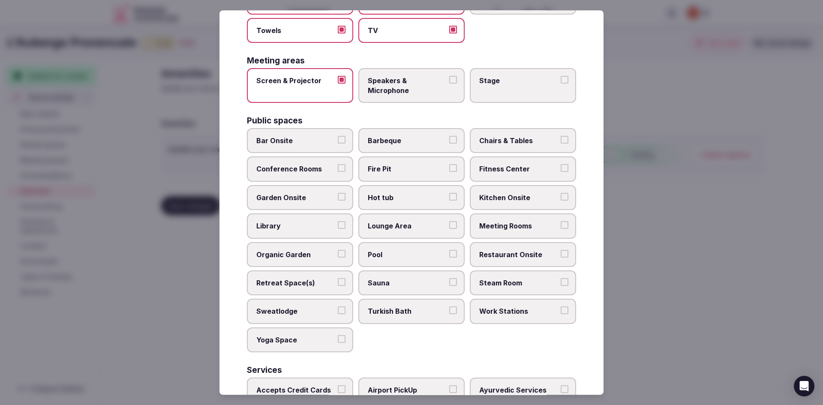
click at [546, 145] on span "Chairs & Tables" at bounding box center [518, 140] width 79 height 9
click at [560, 144] on button "Chairs & Tables" at bounding box center [564, 140] width 8 height 8
click at [451, 172] on label "Fire Pit" at bounding box center [411, 169] width 106 height 25
click at [451, 172] on button "Fire Pit" at bounding box center [453, 169] width 8 height 8
click at [315, 195] on span "Garden Onsite" at bounding box center [295, 197] width 79 height 9
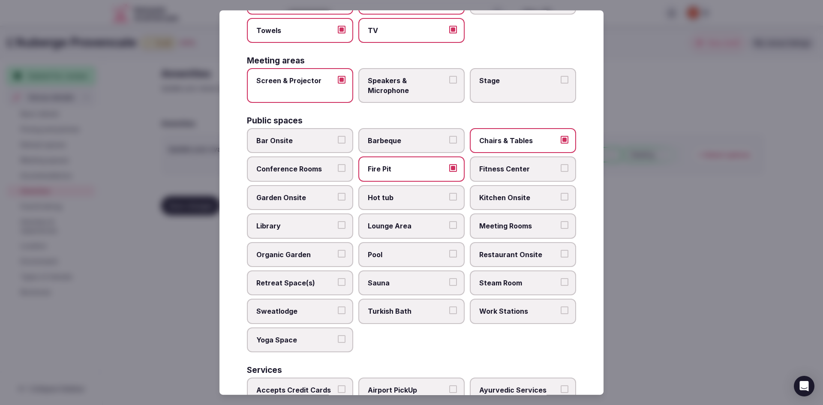
click at [338, 195] on button "Garden Onsite" at bounding box center [342, 197] width 8 height 8
click at [418, 219] on label "Lounge Area" at bounding box center [411, 225] width 106 height 25
click at [449, 221] on button "Lounge Area" at bounding box center [453, 225] width 8 height 8
click at [420, 256] on span "Pool" at bounding box center [407, 254] width 79 height 9
click at [449, 256] on button "Pool" at bounding box center [453, 254] width 8 height 8
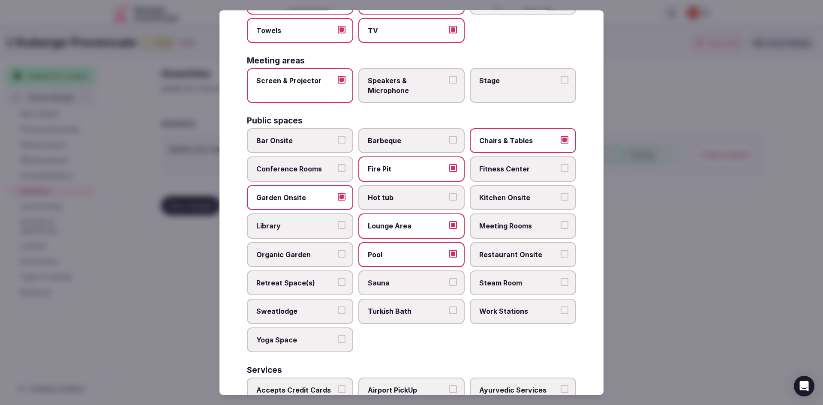
click at [335, 257] on label "Organic Garden" at bounding box center [300, 254] width 106 height 25
click at [338, 257] on button "Organic Garden" at bounding box center [342, 254] width 8 height 8
click at [560, 231] on label "Meeting Rooms" at bounding box center [523, 225] width 106 height 25
click at [560, 229] on button "Meeting Rooms" at bounding box center [564, 225] width 8 height 8
click at [552, 249] on label "Restaurant Onsite" at bounding box center [523, 254] width 106 height 25
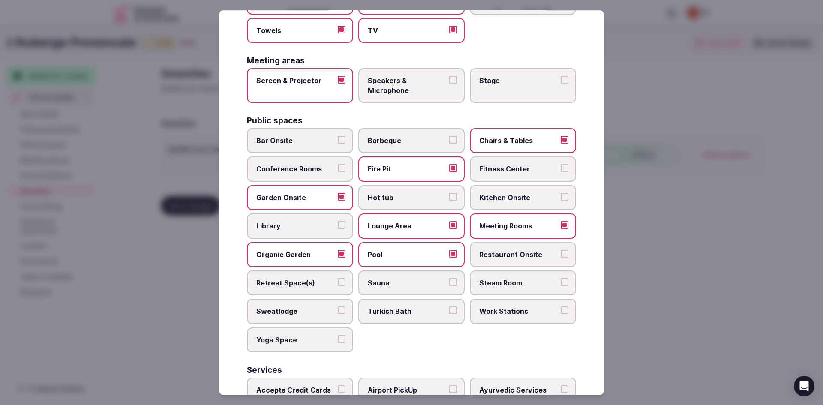
click at [560, 250] on button "Restaurant Onsite" at bounding box center [564, 254] width 8 height 8
click at [312, 144] on span "Bar Onsite" at bounding box center [295, 140] width 79 height 9
click at [338, 144] on button "Bar Onsite" at bounding box center [342, 140] width 8 height 8
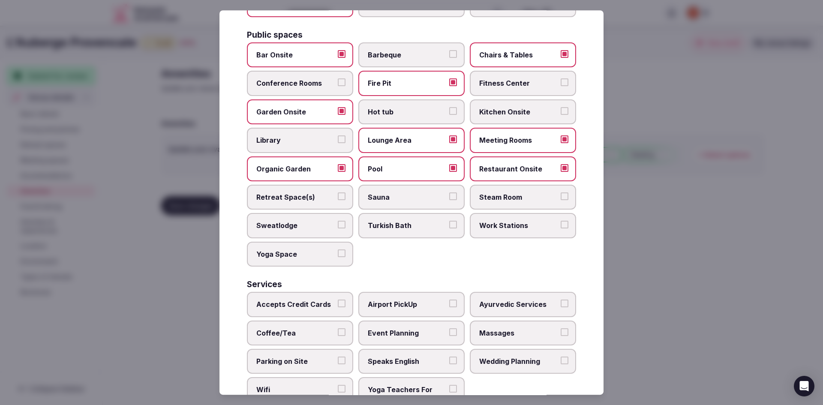
scroll to position [381, 0]
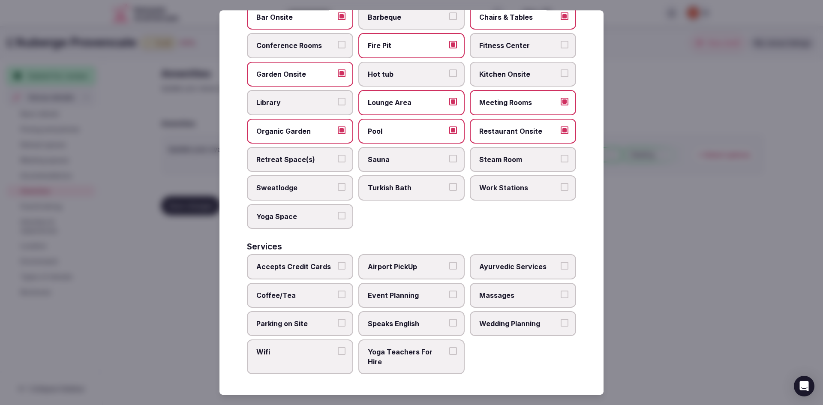
click at [341, 266] on button "Accepts Credit Cards" at bounding box center [342, 266] width 8 height 8
click at [340, 294] on button "Coffee/Tea" at bounding box center [342, 295] width 8 height 8
click at [408, 297] on span "Event Planning" at bounding box center [407, 295] width 79 height 9
click at [449, 297] on button "Event Planning" at bounding box center [453, 295] width 8 height 8
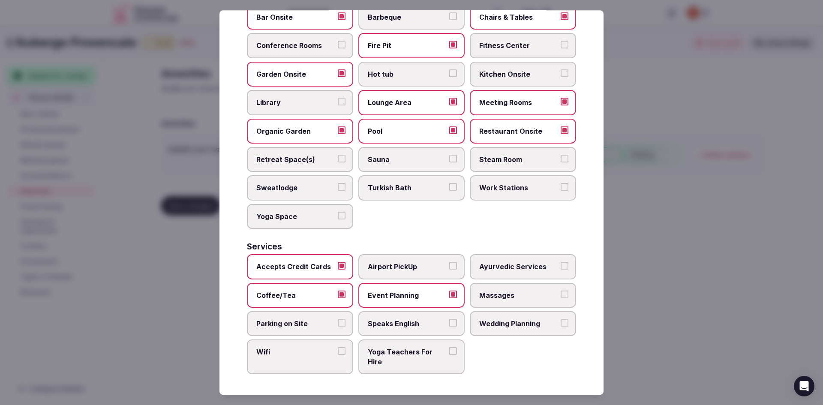
click at [416, 327] on span "Speaks English" at bounding box center [407, 323] width 79 height 9
click at [449, 327] on button "Speaks English" at bounding box center [453, 323] width 8 height 8
click at [508, 320] on span "Wedding Planning" at bounding box center [518, 323] width 79 height 9
click at [560, 320] on button "Wedding Planning" at bounding box center [564, 323] width 8 height 8
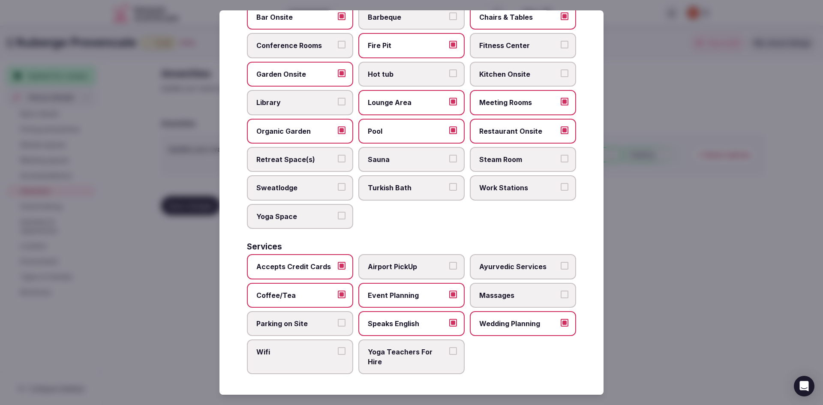
click at [324, 322] on span "Parking on Site" at bounding box center [295, 323] width 79 height 9
click at [338, 322] on button "Parking on Site" at bounding box center [342, 323] width 8 height 8
click at [323, 351] on span "Wifi" at bounding box center [295, 351] width 79 height 9
click at [338, 351] on button "Wifi" at bounding box center [342, 351] width 8 height 8
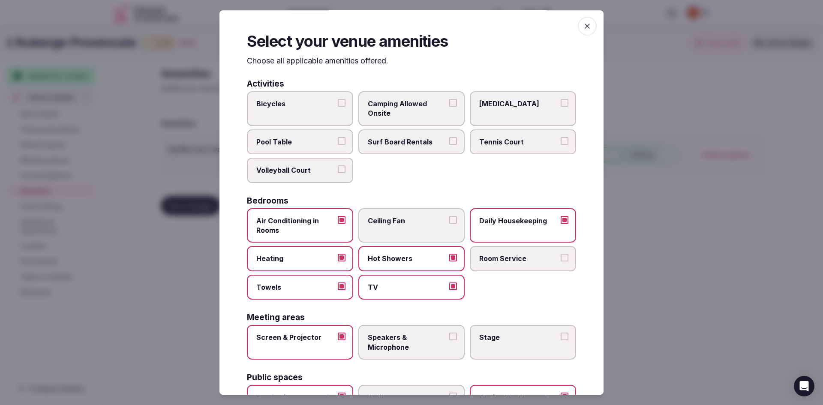
scroll to position [0, 0]
click at [583, 27] on icon "button" at bounding box center [587, 26] width 9 height 9
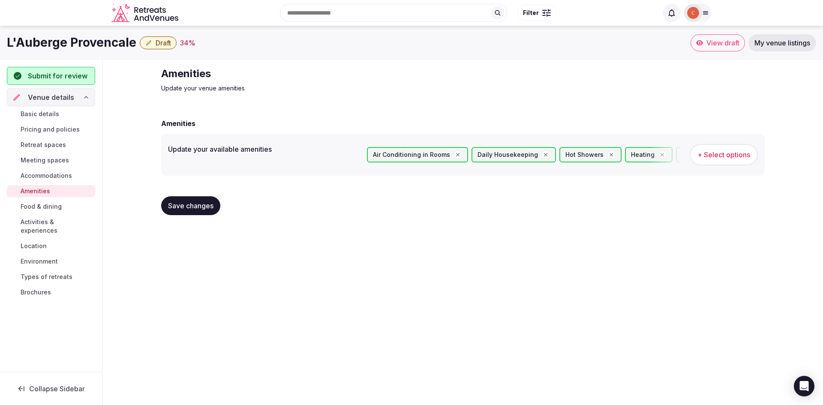
click at [201, 207] on span "Save changes" at bounding box center [190, 205] width 45 height 9
click at [33, 204] on span "Food & dining" at bounding box center [41, 206] width 41 height 9
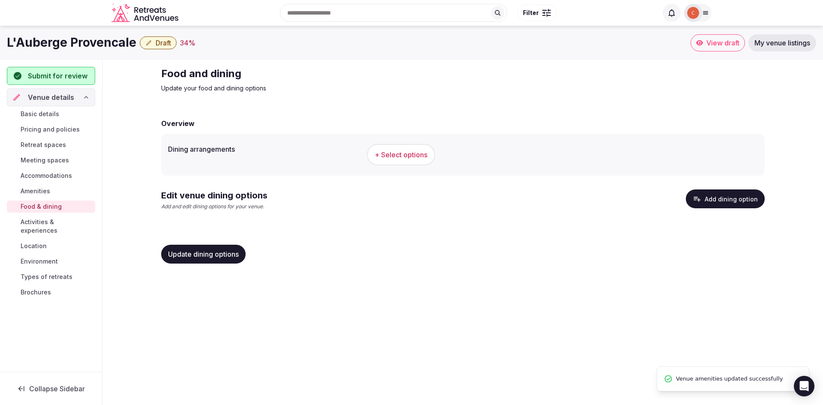
click at [409, 156] on span "+ Select options" at bounding box center [401, 154] width 53 height 9
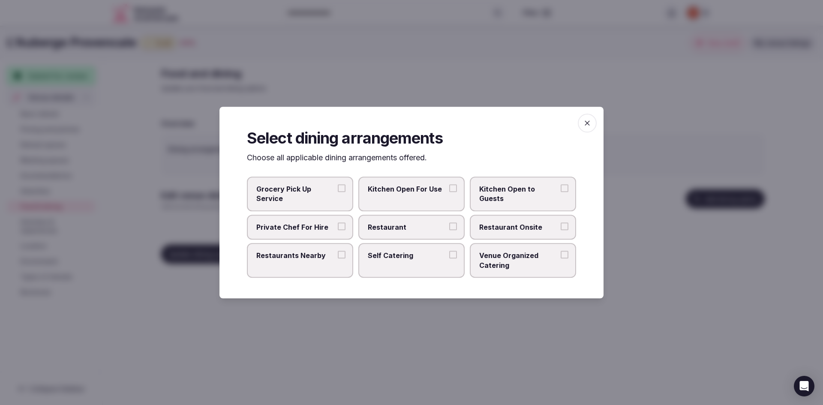
click at [436, 229] on span "Restaurant" at bounding box center [407, 226] width 79 height 9
click at [449, 229] on button "Restaurant" at bounding box center [453, 226] width 8 height 8
click at [533, 226] on span "Restaurant Onsite" at bounding box center [518, 226] width 79 height 9
click at [560, 226] on button "Restaurant Onsite" at bounding box center [564, 226] width 8 height 8
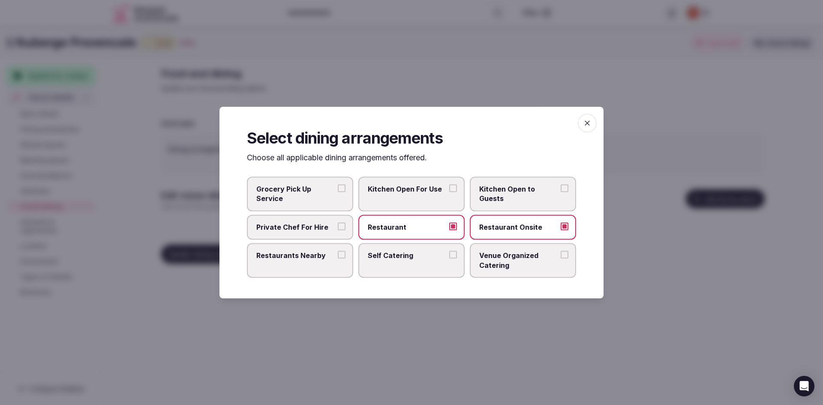
click at [512, 269] on span "Venue Organized Catering" at bounding box center [518, 260] width 79 height 19
click at [560, 258] on button "Venue Organized Catering" at bounding box center [564, 255] width 8 height 8
click at [313, 253] on span "Restaurants Nearby" at bounding box center [295, 255] width 79 height 9
click at [338, 253] on button "Restaurants Nearby" at bounding box center [342, 255] width 8 height 8
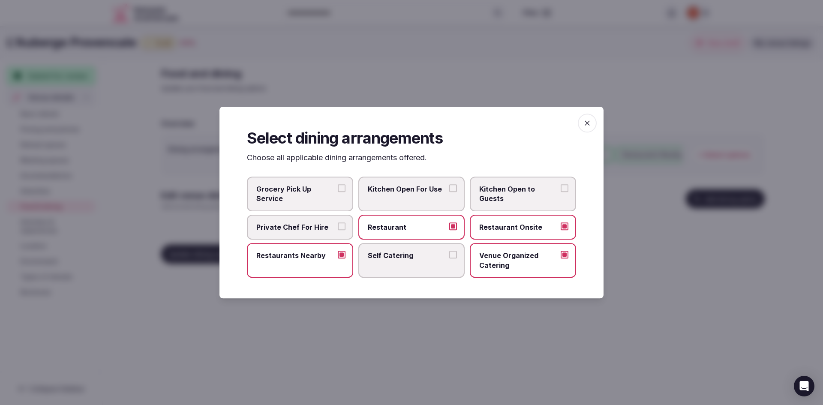
click at [589, 124] on icon "button" at bounding box center [587, 123] width 9 height 9
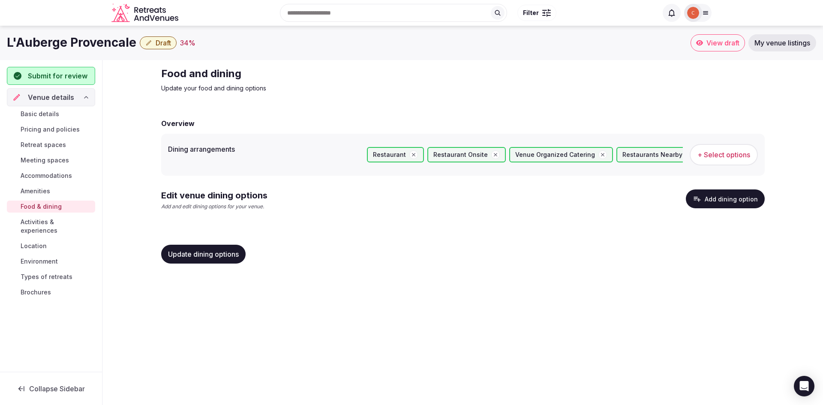
click at [208, 252] on span "Update dining options" at bounding box center [203, 254] width 71 height 9
click at [54, 221] on span "Activities & experiences" at bounding box center [56, 226] width 71 height 17
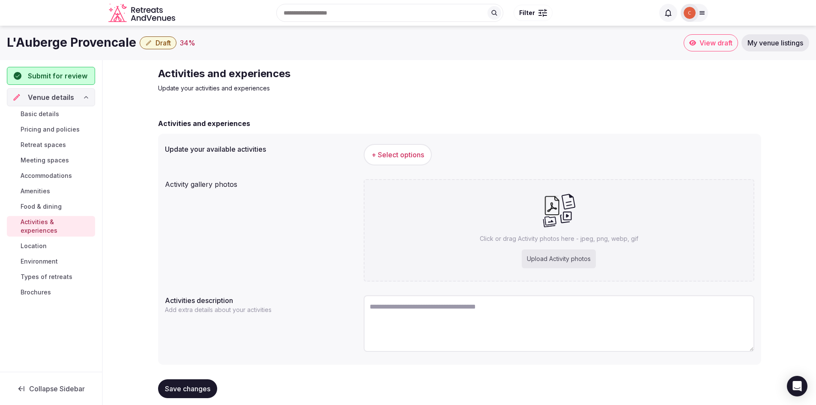
click at [408, 156] on span "+ Select options" at bounding box center [398, 154] width 53 height 9
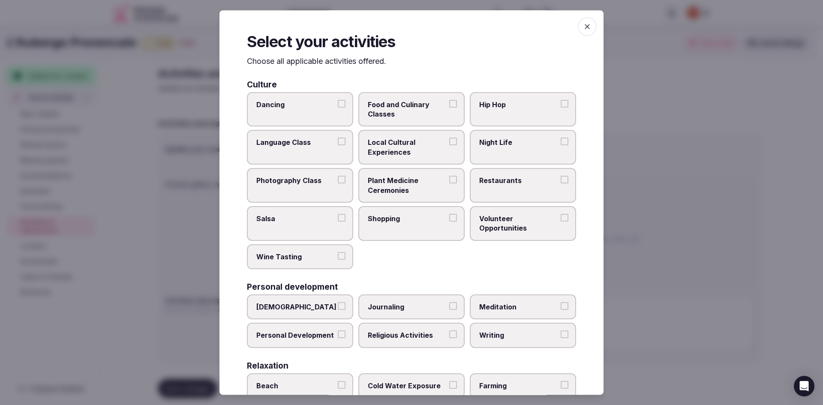
click at [425, 113] on span "Food and Culinary Classes" at bounding box center [407, 108] width 79 height 19
click at [449, 107] on button "Food and Culinary Classes" at bounding box center [453, 103] width 8 height 8
click at [427, 143] on span "Local Cultural Experiences" at bounding box center [407, 147] width 79 height 19
click at [449, 143] on button "Local Cultural Experiences" at bounding box center [453, 142] width 8 height 8
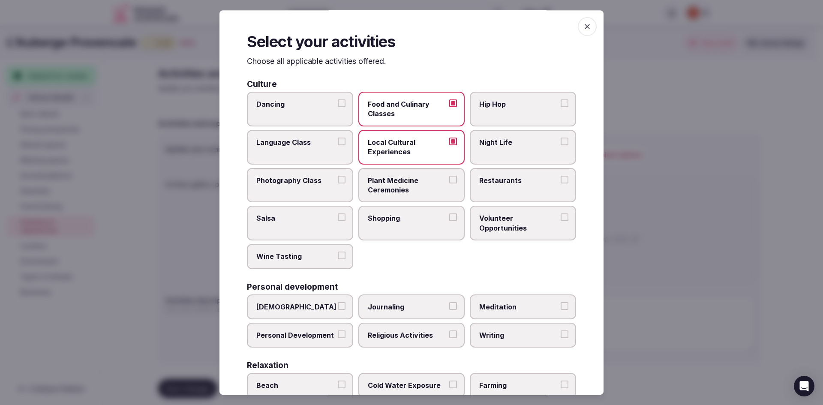
click at [516, 178] on span "Restaurants" at bounding box center [518, 180] width 79 height 9
click at [560, 178] on button "Restaurants" at bounding box center [564, 180] width 8 height 8
click at [403, 225] on label "Shopping" at bounding box center [411, 223] width 106 height 35
click at [449, 222] on button "Shopping" at bounding box center [453, 218] width 8 height 8
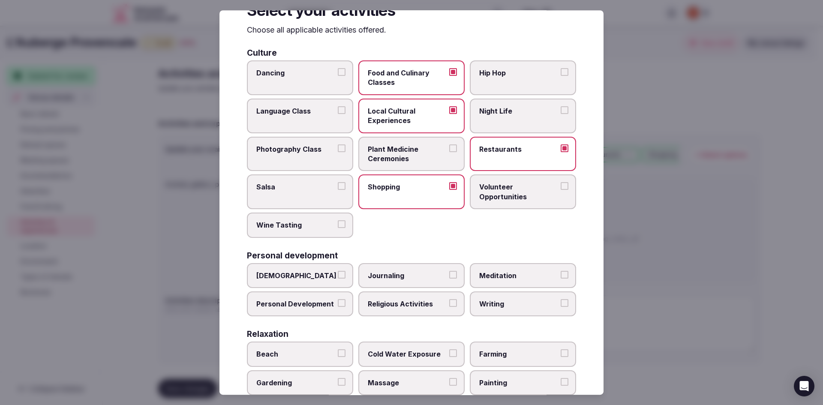
scroll to position [43, 0]
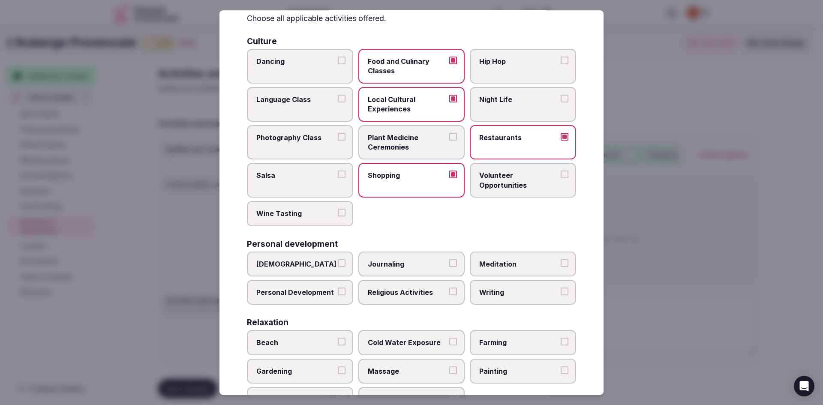
click at [338, 213] on button "Wine Tasting" at bounding box center [342, 213] width 8 height 8
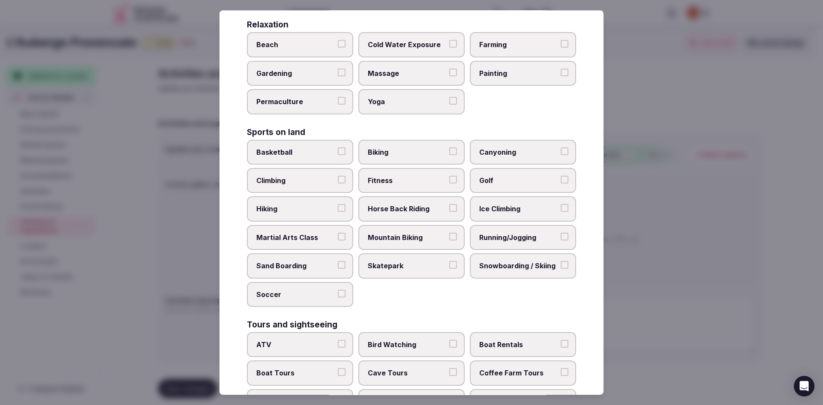
scroll to position [343, 0]
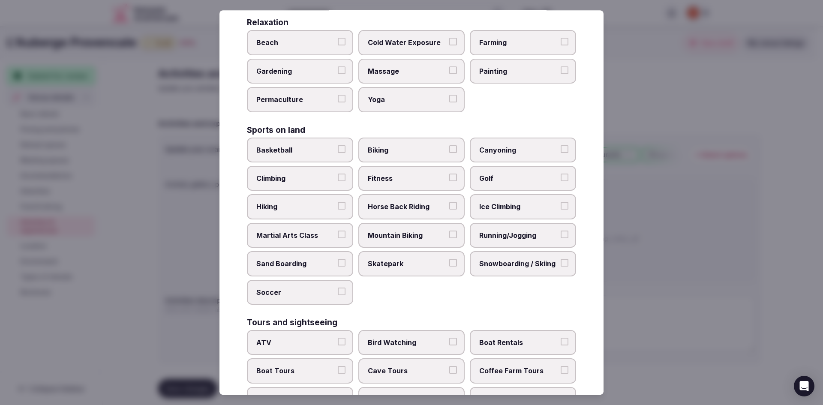
click at [480, 232] on span "Running/Jogging" at bounding box center [518, 235] width 79 height 9
click at [560, 232] on button "Running/Jogging" at bounding box center [564, 235] width 8 height 8
click at [428, 207] on span "Horse Back Riding" at bounding box center [407, 206] width 79 height 9
click at [449, 207] on button "Horse Back Riding" at bounding box center [453, 206] width 8 height 8
click at [427, 155] on label "Biking" at bounding box center [411, 150] width 106 height 25
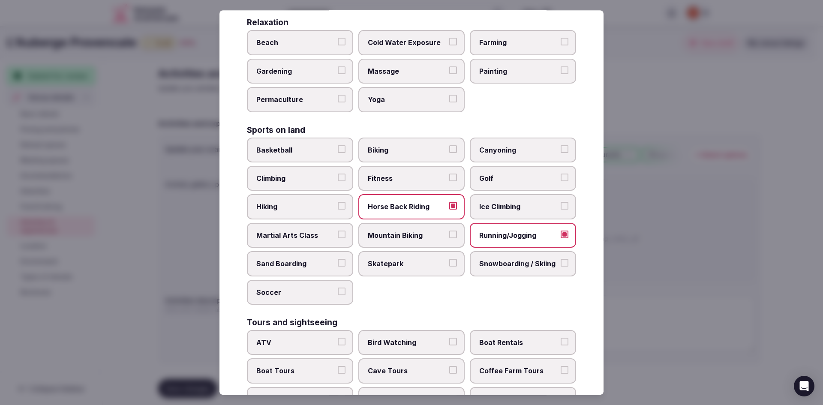
click at [449, 153] on button "Biking" at bounding box center [453, 149] width 8 height 8
click at [504, 177] on span "Golf" at bounding box center [518, 178] width 79 height 9
click at [560, 177] on button "Golf" at bounding box center [564, 178] width 8 height 8
click at [315, 199] on label "Hiking" at bounding box center [300, 206] width 106 height 25
click at [338, 202] on button "Hiking" at bounding box center [342, 206] width 8 height 8
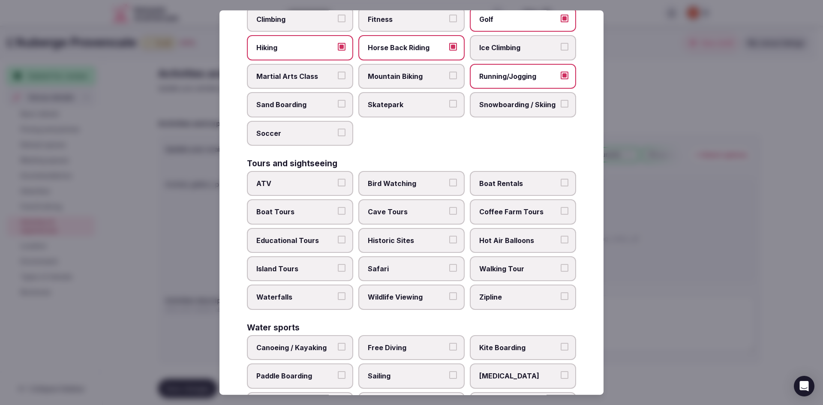
scroll to position [514, 0]
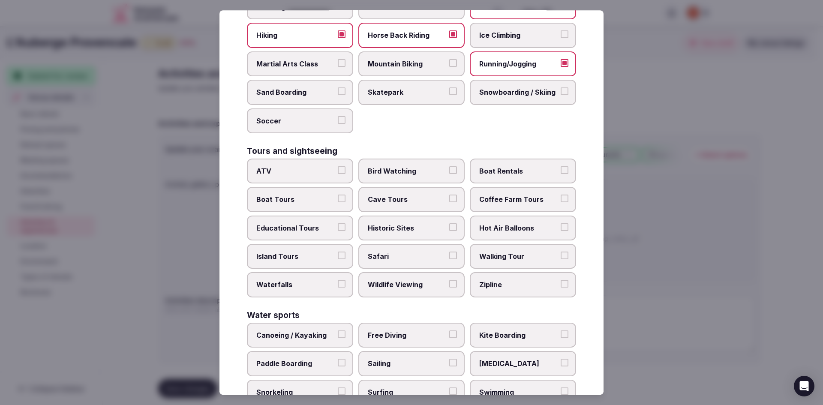
click at [439, 193] on label "Cave Tours" at bounding box center [411, 199] width 106 height 25
click at [449, 195] on button "Cave Tours" at bounding box center [453, 199] width 8 height 8
click at [428, 235] on label "Historic Sites" at bounding box center [411, 228] width 106 height 25
click at [449, 231] on button "Historic Sites" at bounding box center [453, 227] width 8 height 8
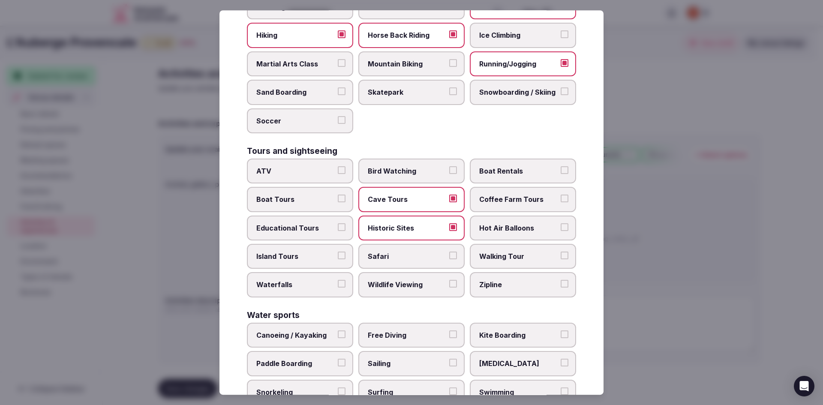
click at [504, 233] on label "Hot Air Balloons" at bounding box center [523, 228] width 106 height 25
click at [560, 231] on button "Hot Air Balloons" at bounding box center [564, 227] width 8 height 8
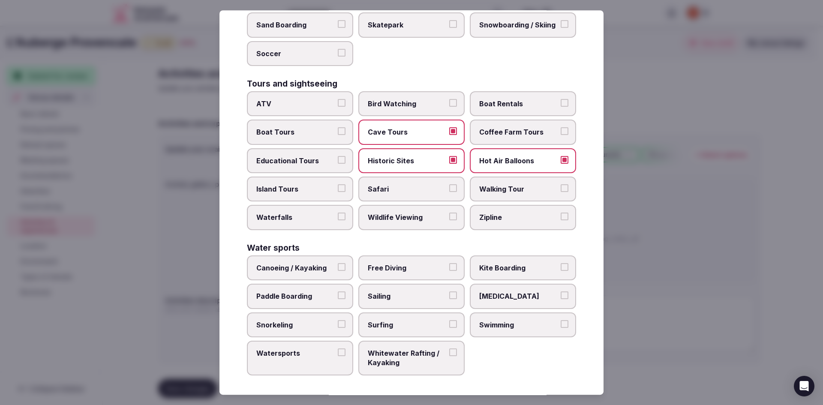
scroll to position [582, 0]
click at [491, 226] on label "Zipline" at bounding box center [523, 216] width 106 height 25
click at [560, 220] on button "Zipline" at bounding box center [564, 216] width 8 height 8
click at [491, 225] on label "Zipline" at bounding box center [523, 216] width 106 height 25
click at [560, 220] on button "Zipline" at bounding box center [564, 216] width 8 height 8
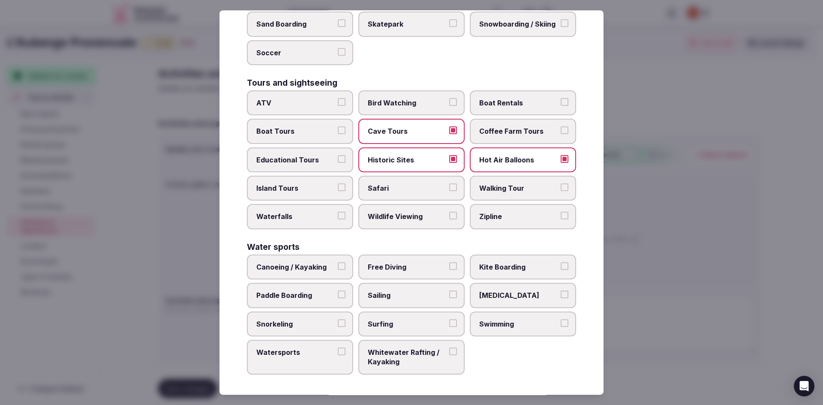
click at [481, 220] on span "Zipline" at bounding box center [518, 216] width 79 height 9
click at [560, 220] on button "Zipline" at bounding box center [564, 216] width 8 height 8
click at [320, 260] on label "Canoeing / Kayaking" at bounding box center [300, 267] width 106 height 25
click at [338, 262] on button "Canoeing / Kayaking" at bounding box center [342, 266] width 8 height 8
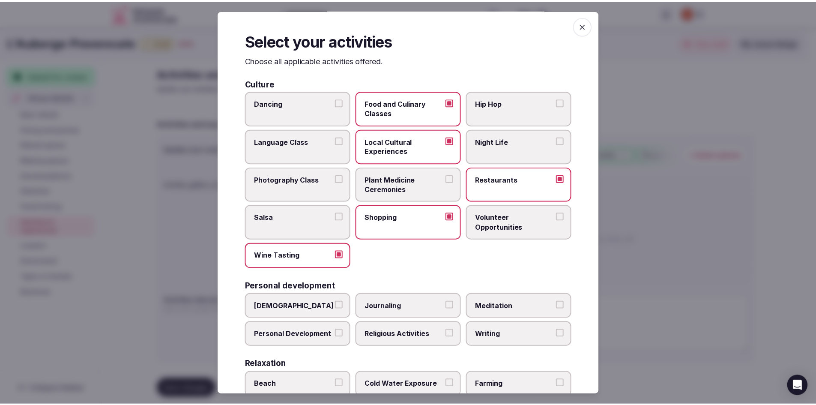
scroll to position [0, 0]
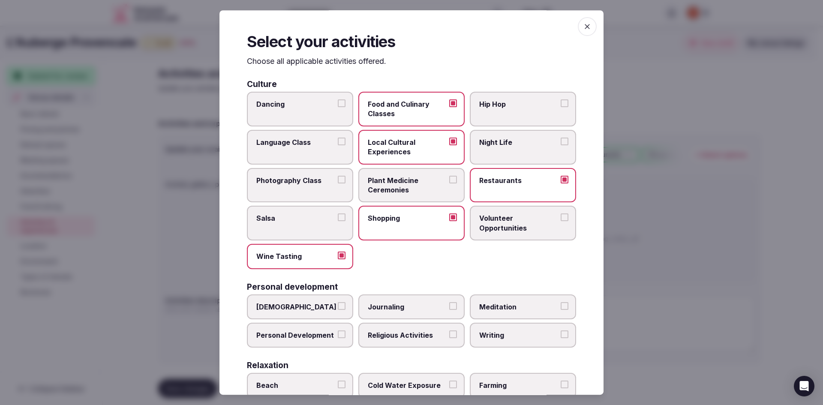
click at [583, 29] on icon "button" at bounding box center [587, 26] width 9 height 9
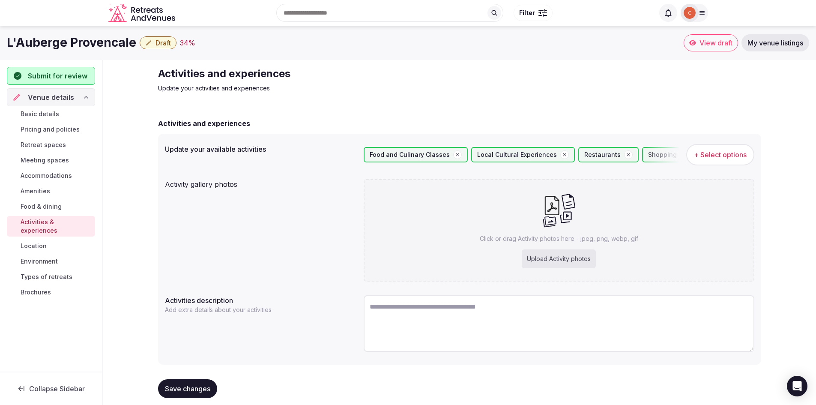
click at [557, 262] on div "Upload Activity photos" at bounding box center [559, 258] width 74 height 19
type input "**********"
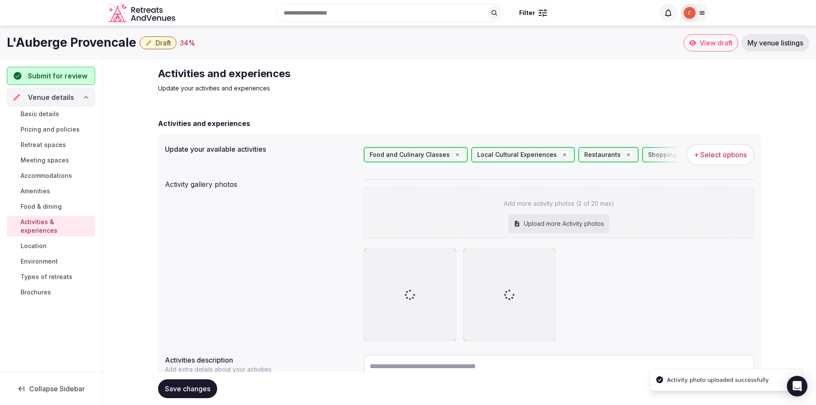
click at [583, 223] on div "Upload more Activity photos" at bounding box center [559, 223] width 101 height 19
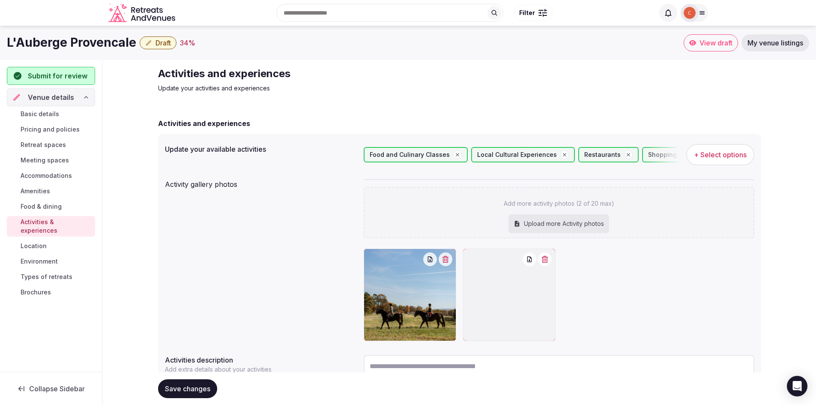
type input "**********"
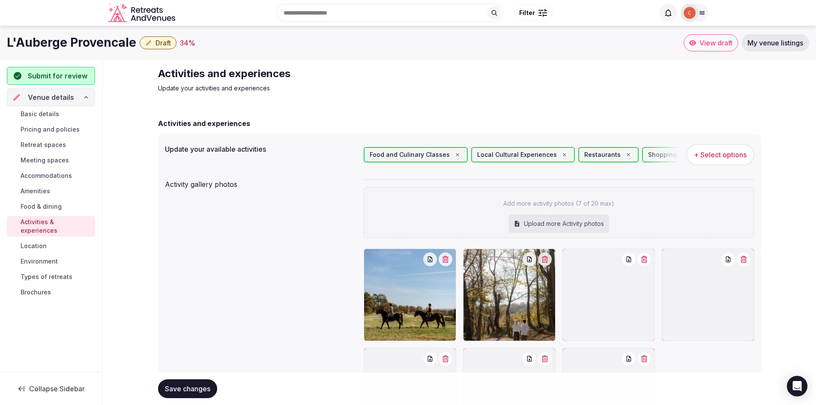
scroll to position [129, 0]
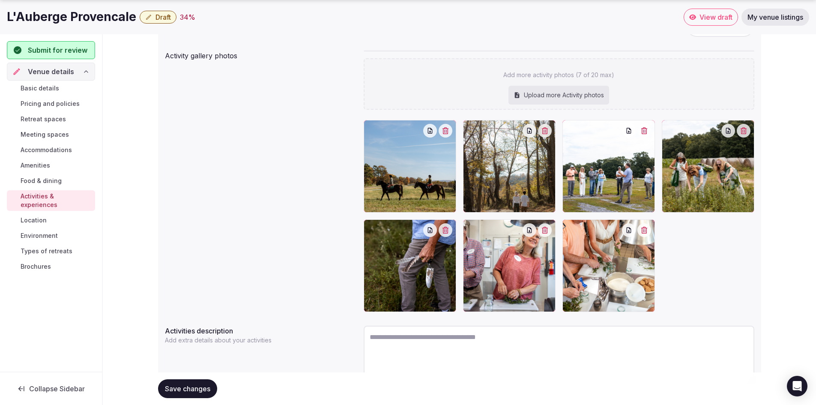
click at [420, 336] on textarea at bounding box center [559, 354] width 391 height 57
paste textarea "**********"
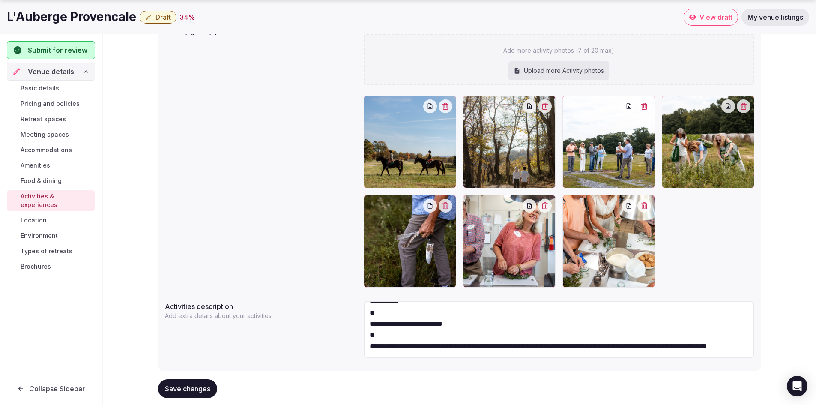
scroll to position [172, 0]
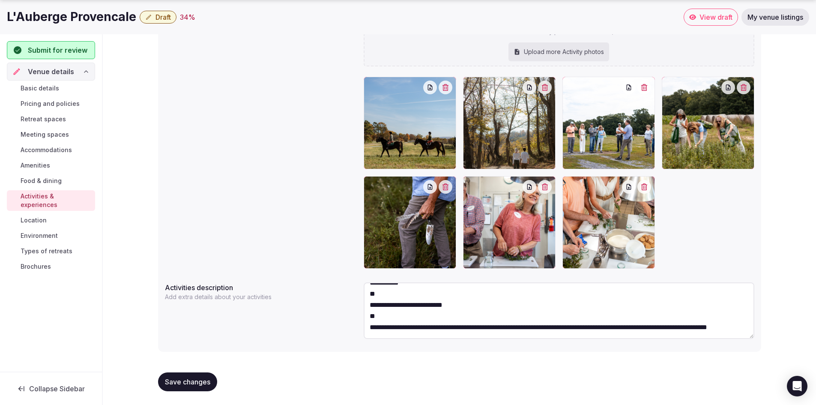
drag, startPoint x: 393, startPoint y: 304, endPoint x: 358, endPoint y: 301, distance: 34.4
click at [358, 301] on div "**********" at bounding box center [460, 312] width 590 height 66
click at [371, 315] on textarea "**********" at bounding box center [559, 310] width 391 height 57
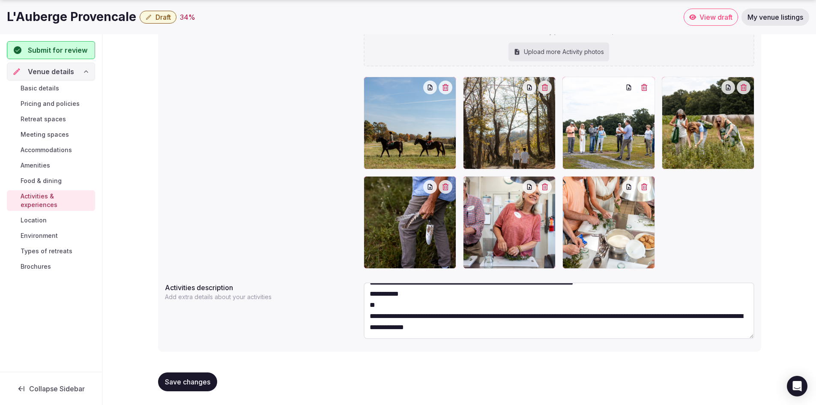
scroll to position [100, 0]
drag, startPoint x: 384, startPoint y: 305, endPoint x: 353, endPoint y: 294, distance: 33.1
click at [353, 294] on div "**********" at bounding box center [460, 312] width 590 height 66
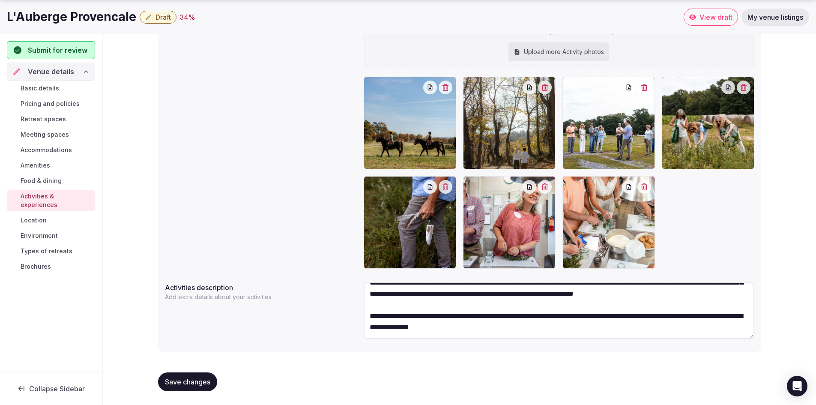
click at [369, 317] on textarea "**********" at bounding box center [559, 310] width 391 height 57
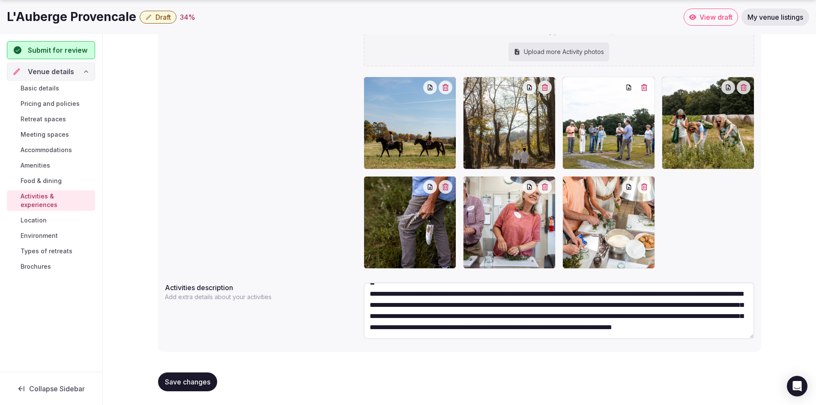
scroll to position [67, 0]
drag, startPoint x: 498, startPoint y: 305, endPoint x: 358, endPoint y: 311, distance: 139.8
click at [358, 311] on div "**********" at bounding box center [460, 312] width 590 height 66
click at [424, 304] on textarea "**********" at bounding box center [559, 310] width 391 height 57
click at [427, 305] on textarea "**********" at bounding box center [559, 310] width 391 height 57
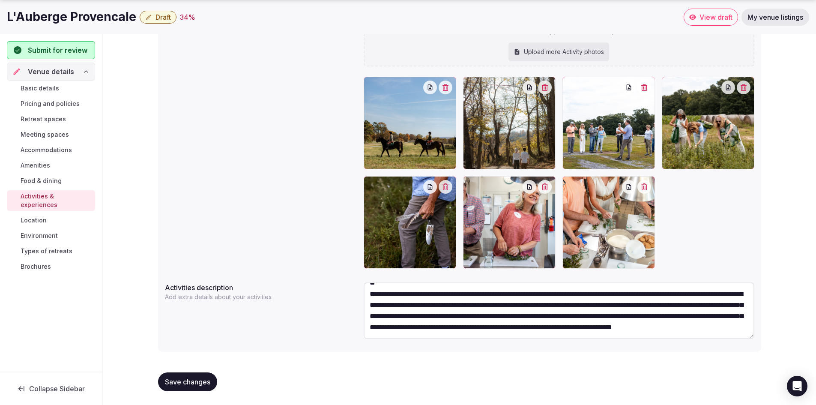
drag, startPoint x: 428, startPoint y: 307, endPoint x: 370, endPoint y: 306, distance: 57.9
click at [370, 306] on textarea "**********" at bounding box center [559, 310] width 391 height 57
click at [400, 312] on textarea "**********" at bounding box center [559, 310] width 391 height 57
drag, startPoint x: 580, startPoint y: 317, endPoint x: 480, endPoint y: 318, distance: 100.3
click at [480, 318] on textarea "**********" at bounding box center [559, 310] width 391 height 57
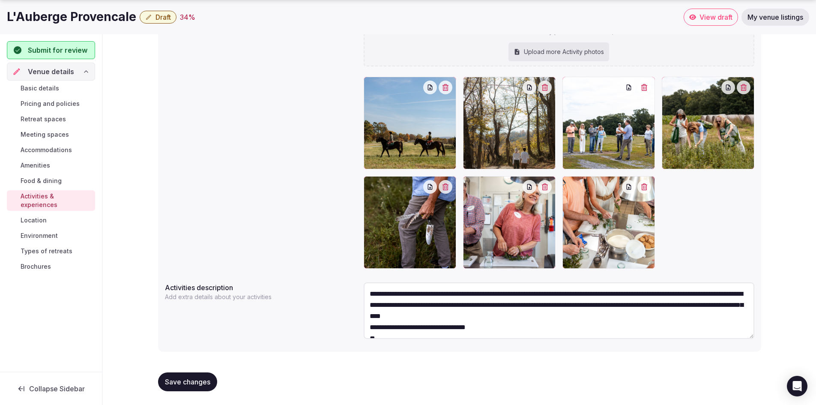
scroll to position [43, 0]
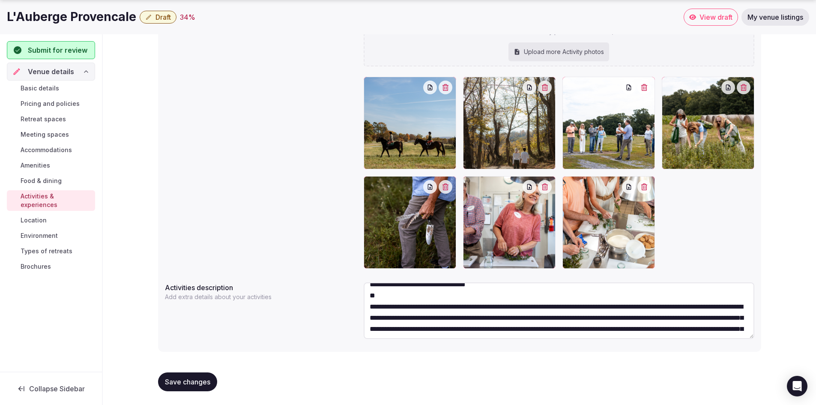
drag, startPoint x: 371, startPoint y: 306, endPoint x: 371, endPoint y: 298, distance: 8.1
click at [371, 298] on textarea "**********" at bounding box center [559, 310] width 391 height 57
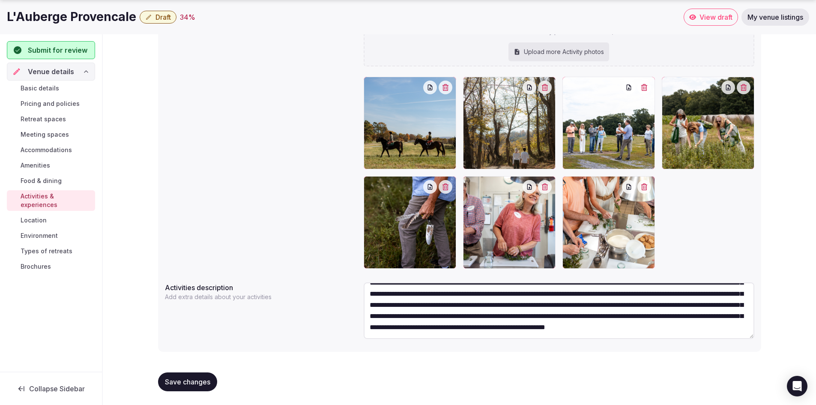
scroll to position [21, 0]
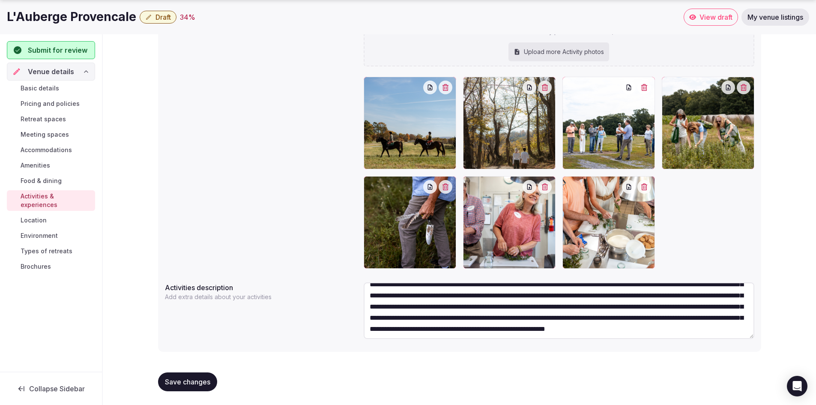
type textarea "**********"
click at [185, 379] on span "Save changes" at bounding box center [187, 382] width 45 height 9
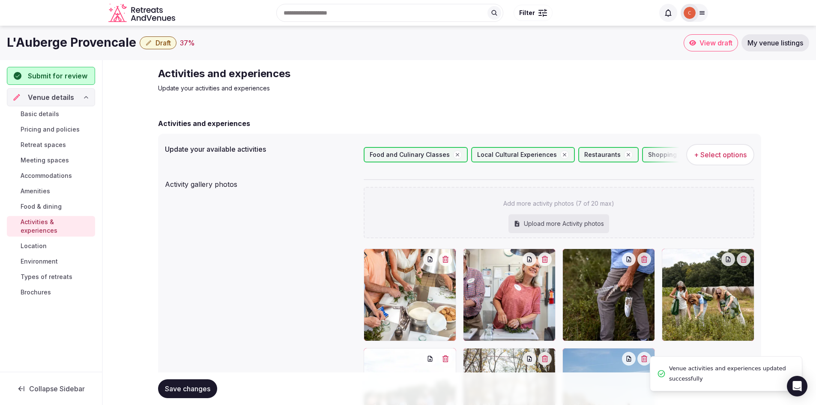
scroll to position [43, 0]
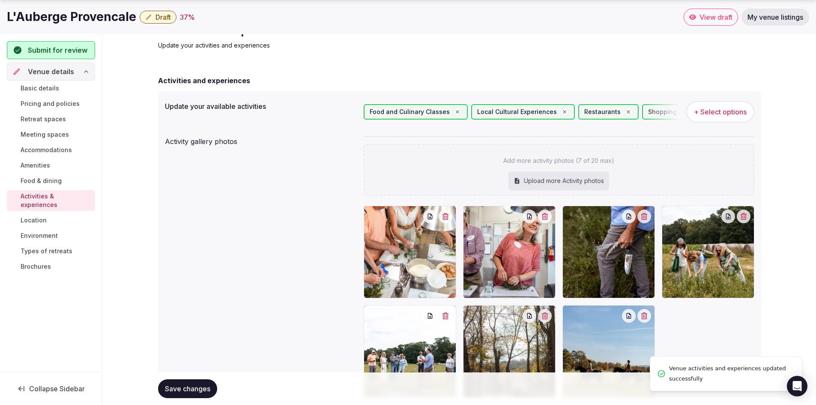
click at [34, 216] on span "Location" at bounding box center [34, 220] width 26 height 9
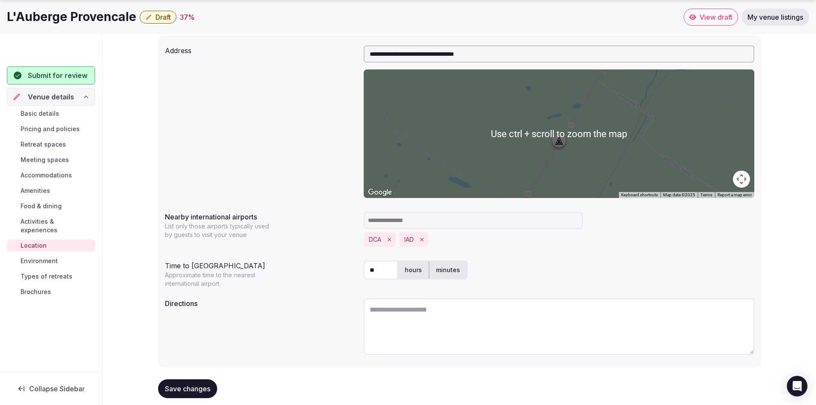
scroll to position [114, 0]
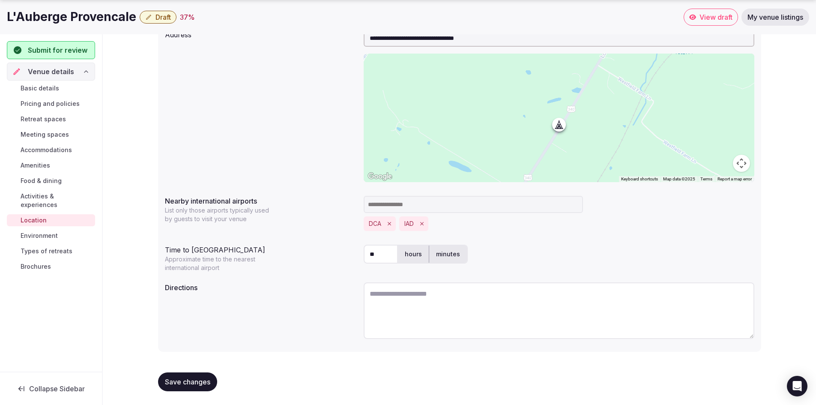
click at [200, 377] on button "Save changes" at bounding box center [187, 381] width 59 height 19
click at [75, 231] on link "Environment" at bounding box center [51, 236] width 88 height 12
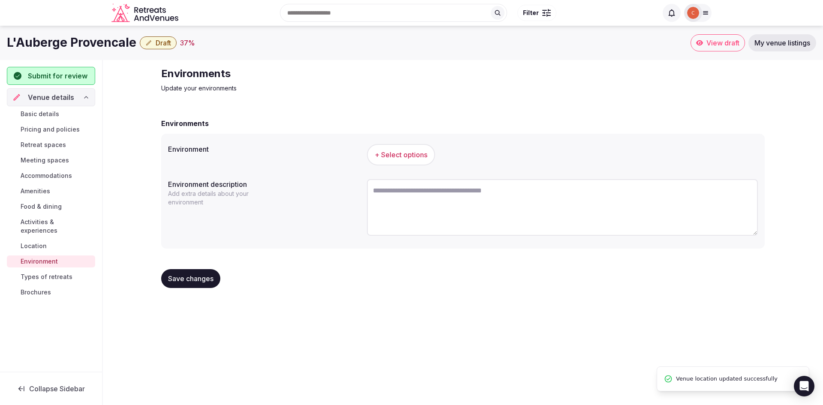
click at [408, 147] on button "+ Select options" at bounding box center [401, 154] width 68 height 21
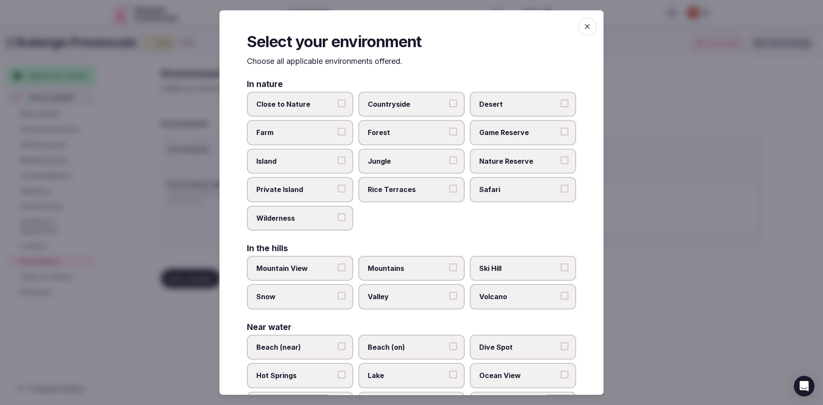
click at [284, 135] on span "Farm" at bounding box center [295, 132] width 79 height 9
click at [338, 135] on button "Farm" at bounding box center [342, 132] width 8 height 8
click at [402, 106] on span "Countryside" at bounding box center [407, 103] width 79 height 9
click at [449, 106] on button "Countryside" at bounding box center [453, 103] width 8 height 8
click at [346, 267] on label "Mountain View" at bounding box center [300, 268] width 106 height 25
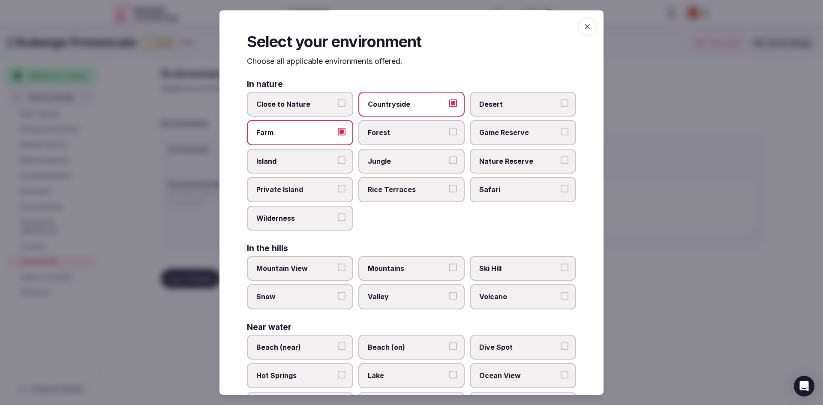
click at [345, 267] on button "Mountain View" at bounding box center [342, 268] width 8 height 8
click at [391, 300] on span "Valley" at bounding box center [407, 296] width 79 height 9
click at [449, 300] on button "Valley" at bounding box center [453, 296] width 8 height 8
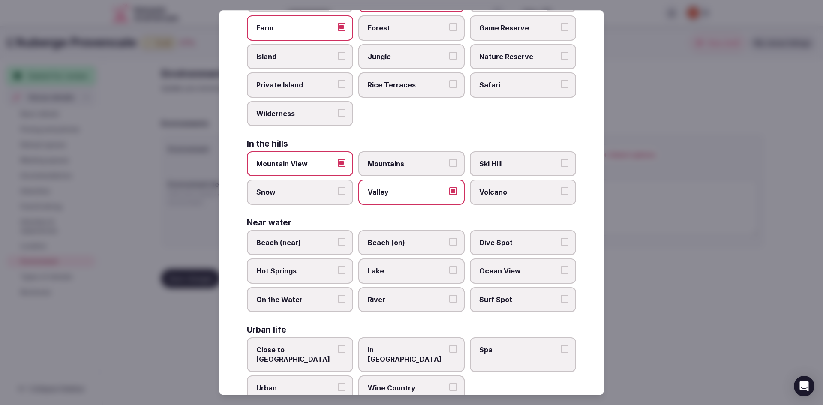
scroll to position [121, 0]
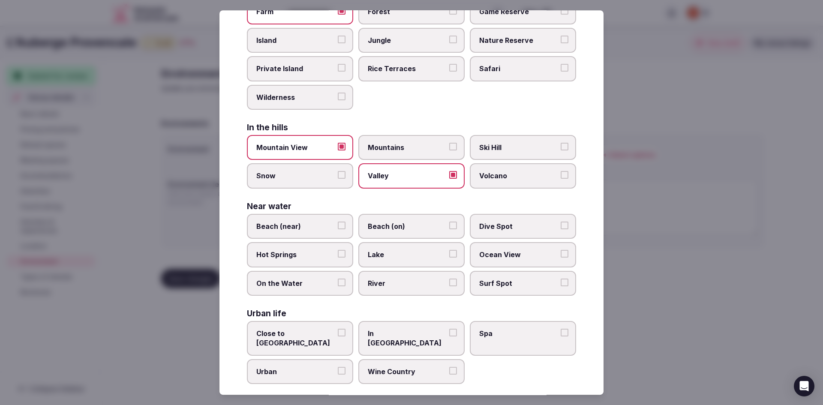
click at [444, 286] on label "River" at bounding box center [411, 283] width 106 height 25
click at [449, 286] on button "River" at bounding box center [453, 283] width 8 height 8
click at [421, 367] on span "Wine Country" at bounding box center [407, 371] width 79 height 9
click at [449, 367] on button "Wine Country" at bounding box center [453, 371] width 8 height 8
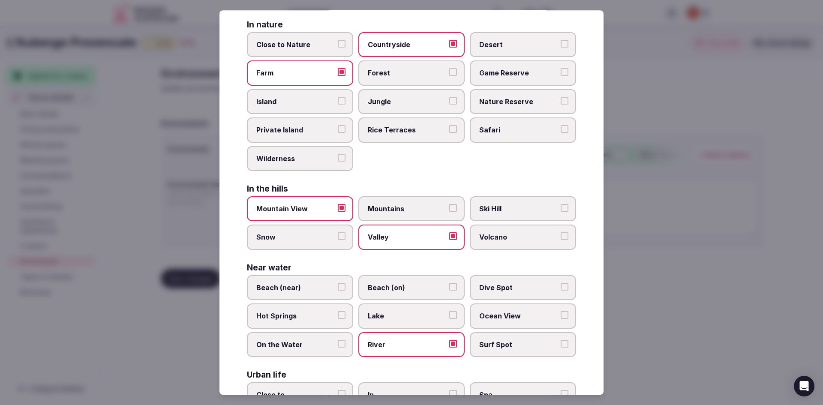
scroll to position [0, 0]
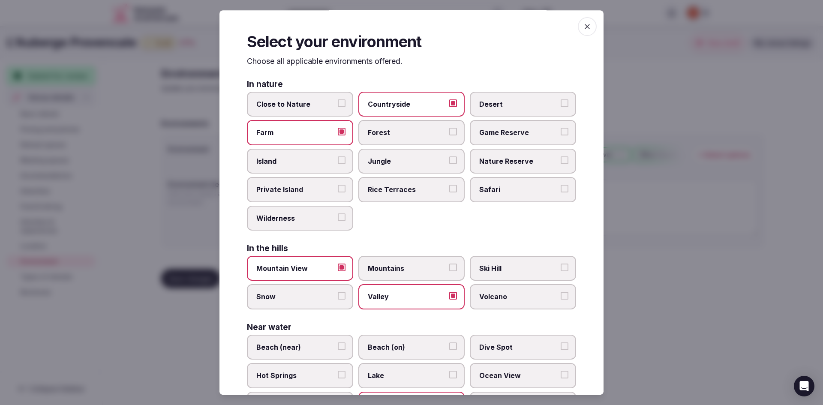
click at [579, 33] on span "button" at bounding box center [587, 26] width 19 height 19
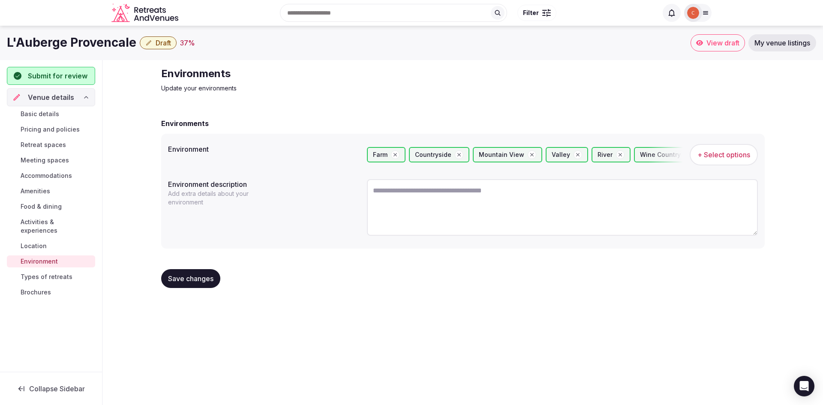
click at [394, 208] on textarea at bounding box center [562, 207] width 391 height 57
paste textarea "**********"
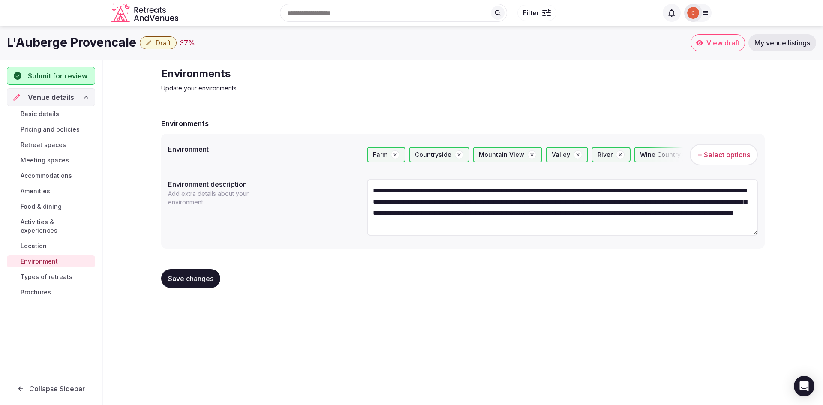
type textarea "**********"
click at [179, 279] on span "Save changes" at bounding box center [190, 278] width 45 height 9
click at [34, 273] on span "Types of retreats" at bounding box center [47, 277] width 52 height 9
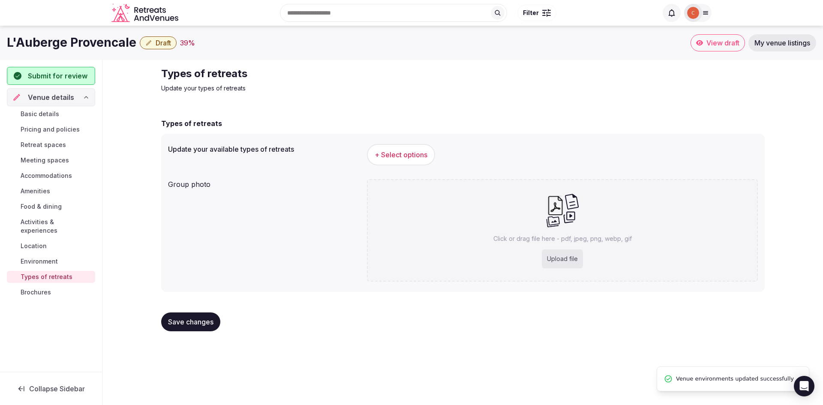
click at [395, 161] on button "+ Select options" at bounding box center [401, 154] width 68 height 21
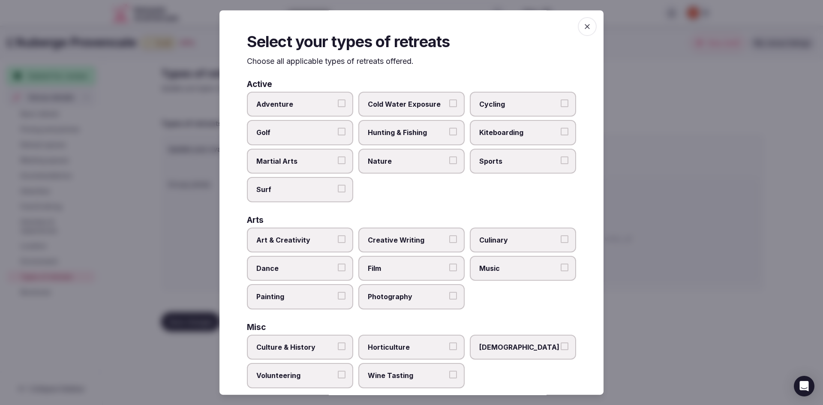
click at [501, 101] on span "Cycling" at bounding box center [518, 103] width 79 height 9
click at [560, 101] on button "Cycling" at bounding box center [564, 103] width 8 height 8
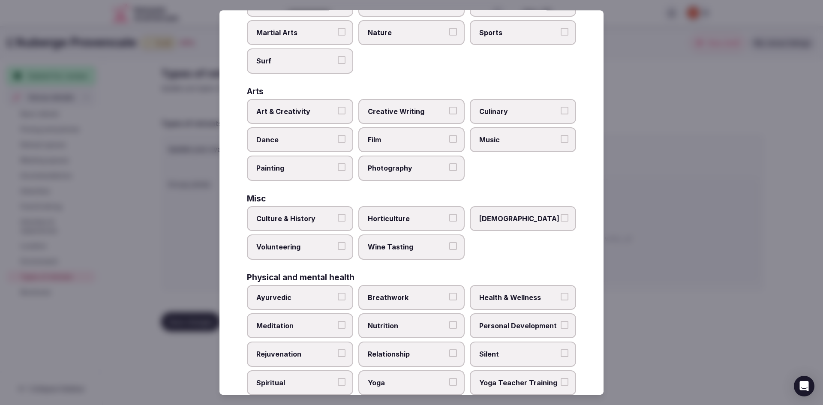
scroll to position [171, 0]
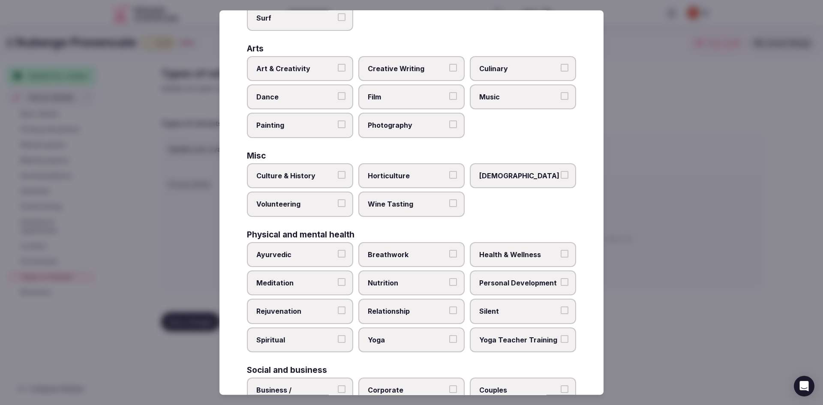
click at [441, 207] on span "Wine Tasting" at bounding box center [407, 203] width 79 height 9
click at [449, 207] on button "Wine Tasting" at bounding box center [453, 203] width 8 height 8
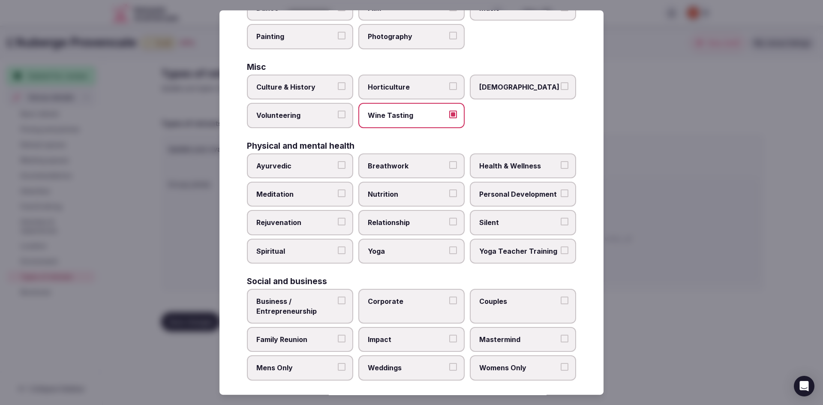
scroll to position [266, 0]
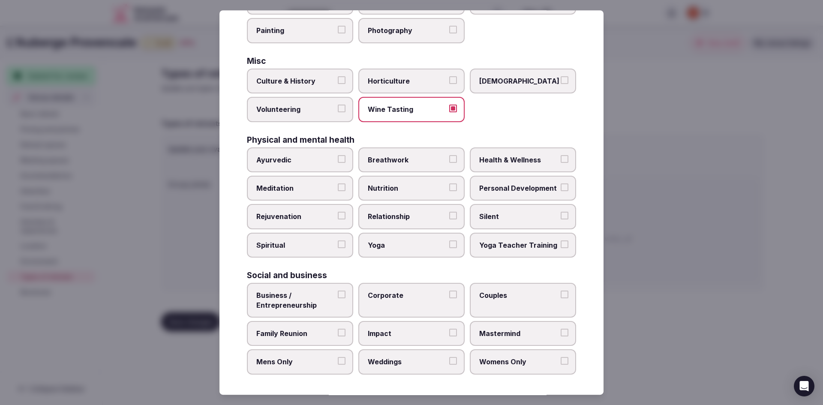
drag, startPoint x: 299, startPoint y: 298, endPoint x: 355, endPoint y: 315, distance: 58.6
click at [299, 297] on span "Business / Entrepreneurship" at bounding box center [295, 300] width 79 height 19
click at [338, 297] on button "Business / Entrepreneurship" at bounding box center [342, 295] width 8 height 8
click at [424, 306] on label "Corporate" at bounding box center [411, 300] width 106 height 35
click at [449, 298] on button "Corporate" at bounding box center [453, 295] width 8 height 8
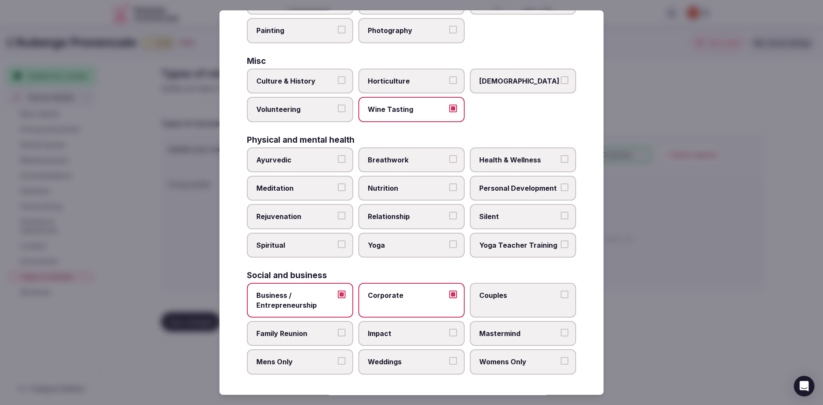
click at [335, 335] on label "Family Reunion" at bounding box center [300, 333] width 106 height 25
click at [338, 335] on button "Family Reunion" at bounding box center [342, 333] width 8 height 8
click at [447, 366] on label "Weddings" at bounding box center [411, 361] width 106 height 25
click at [449, 365] on button "Weddings" at bounding box center [453, 361] width 8 height 8
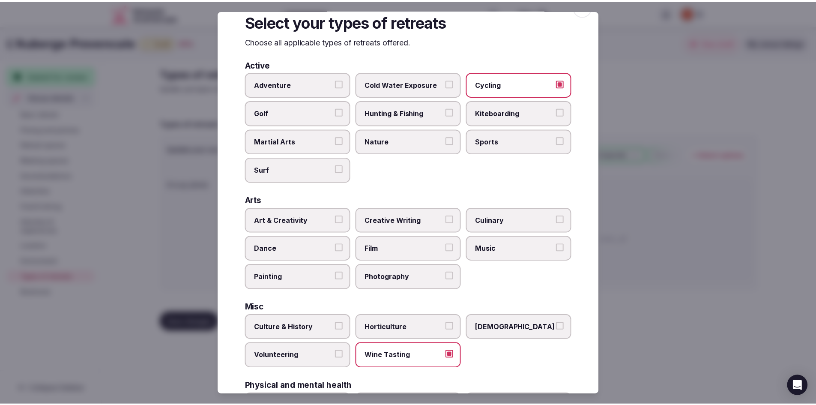
scroll to position [0, 0]
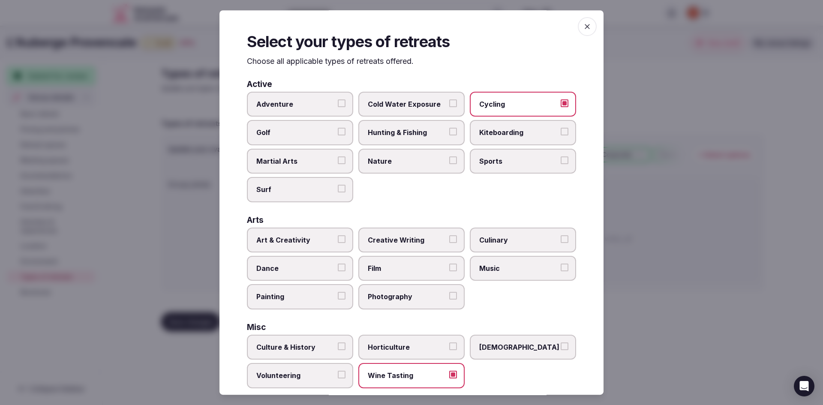
click at [578, 28] on span "button" at bounding box center [587, 26] width 19 height 19
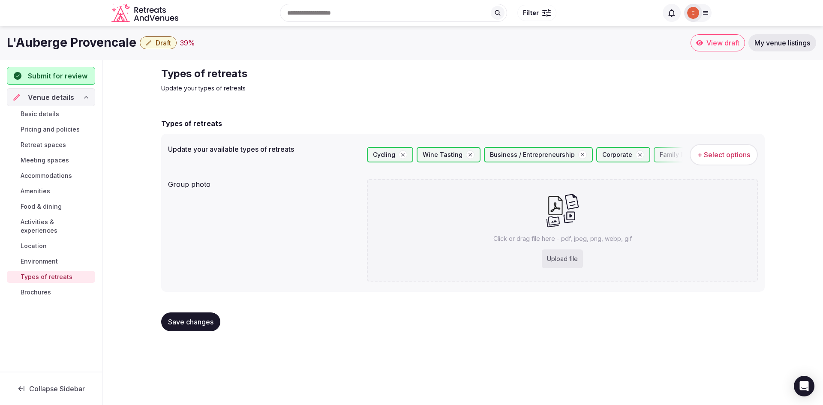
click at [191, 328] on button "Save changes" at bounding box center [190, 321] width 59 height 19
click at [44, 288] on span "Brochures" at bounding box center [36, 292] width 30 height 9
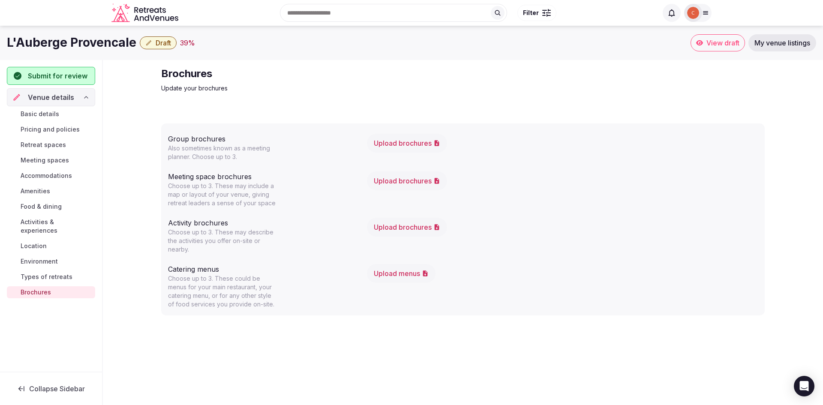
click at [405, 180] on button "Upload brochures" at bounding box center [407, 180] width 80 height 19
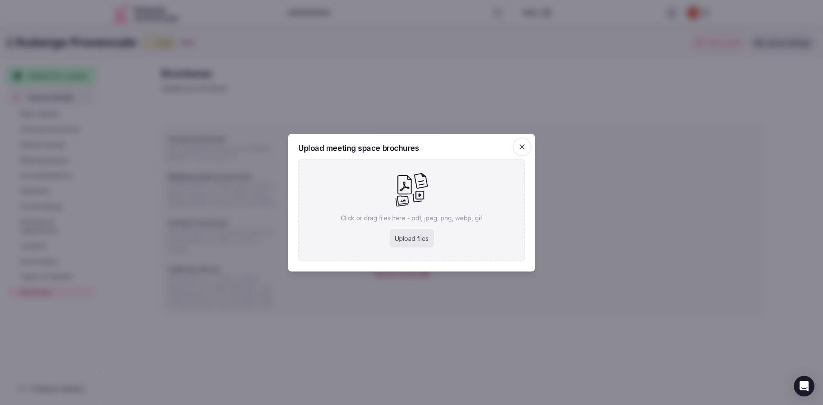
click at [419, 235] on div "Upload files" at bounding box center [412, 238] width 44 height 19
type input "**********"
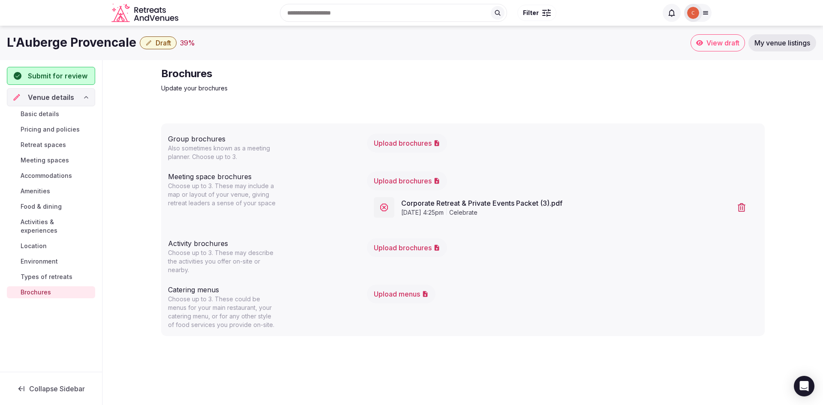
click at [402, 184] on button "Upload brochures" at bounding box center [407, 180] width 80 height 19
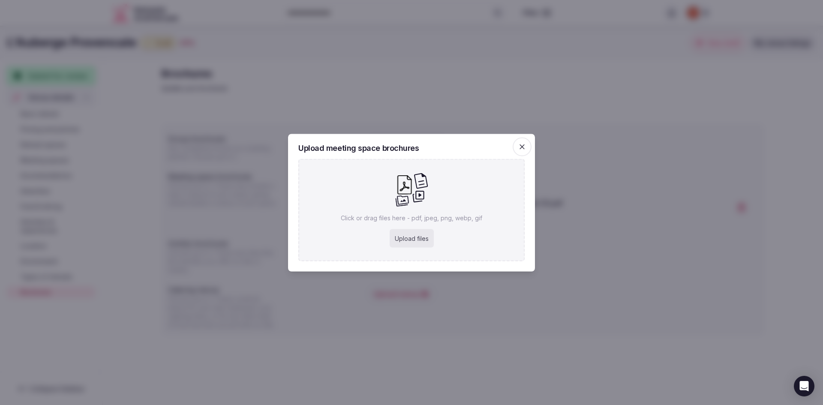
click at [412, 231] on div "Upload files" at bounding box center [412, 238] width 44 height 19
type input "**********"
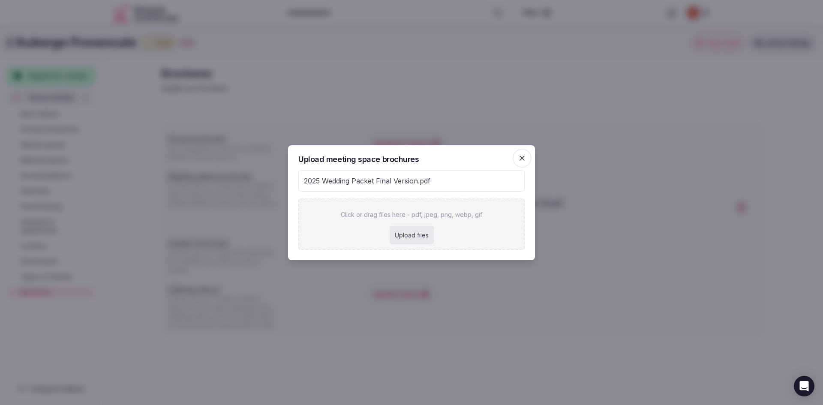
click at [526, 160] on span "button" at bounding box center [522, 158] width 19 height 19
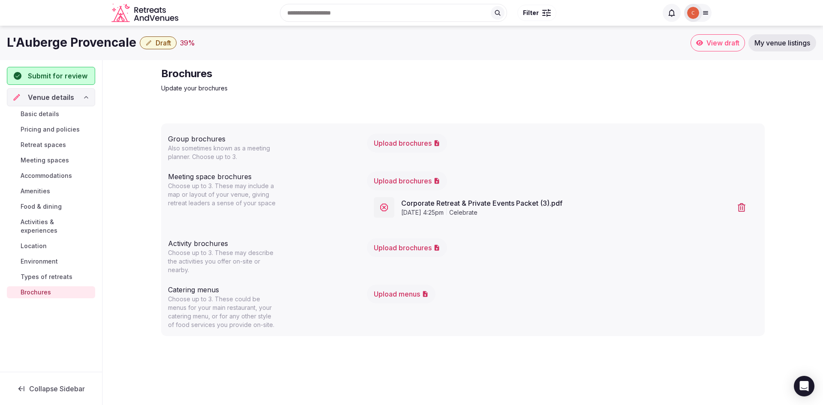
click at [429, 177] on button "Upload brochures" at bounding box center [407, 180] width 80 height 19
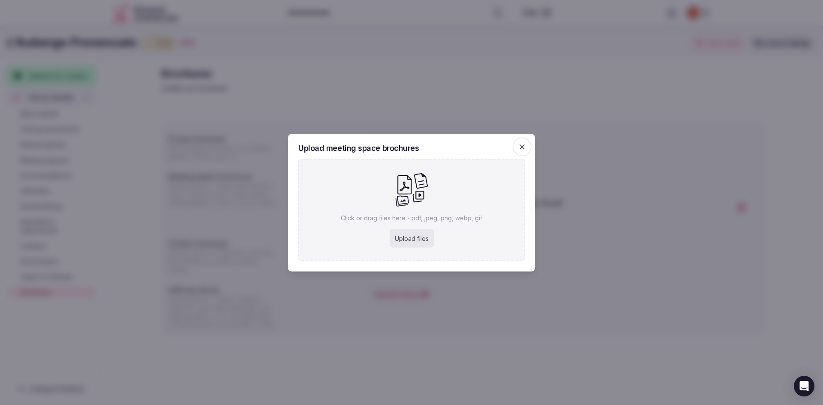
click at [404, 236] on div "Upload files" at bounding box center [412, 238] width 44 height 19
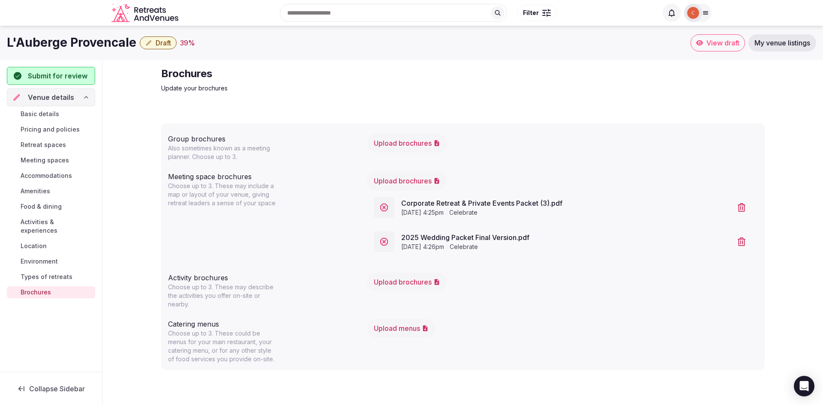
click at [402, 327] on button "Upload menus" at bounding box center [401, 328] width 69 height 19
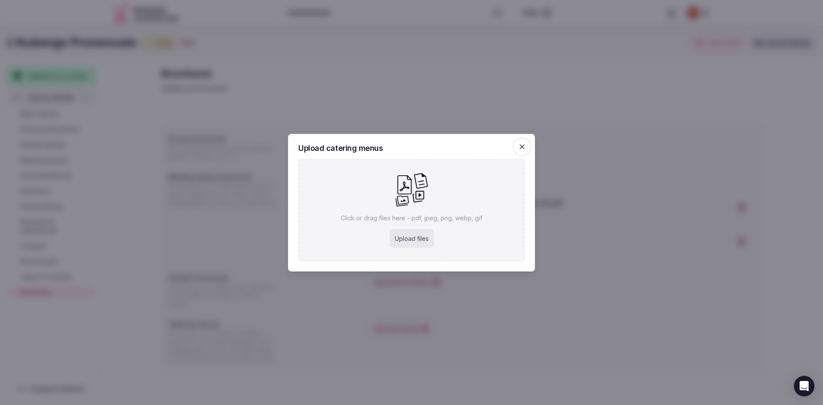
click at [402, 234] on div "Upload files" at bounding box center [412, 238] width 44 height 19
type input "**********"
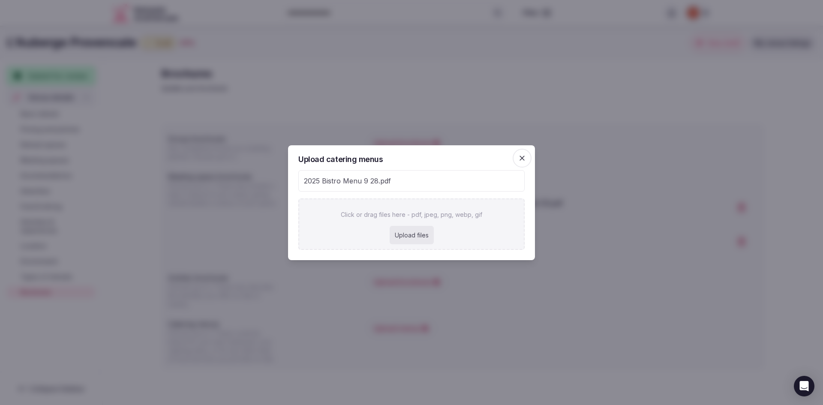
click at [414, 237] on div "Upload files" at bounding box center [412, 235] width 44 height 19
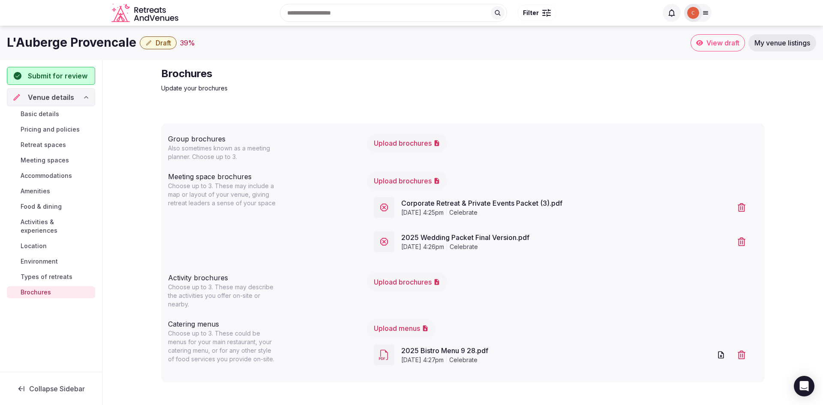
click at [392, 329] on button "Upload menus" at bounding box center [401, 328] width 69 height 19
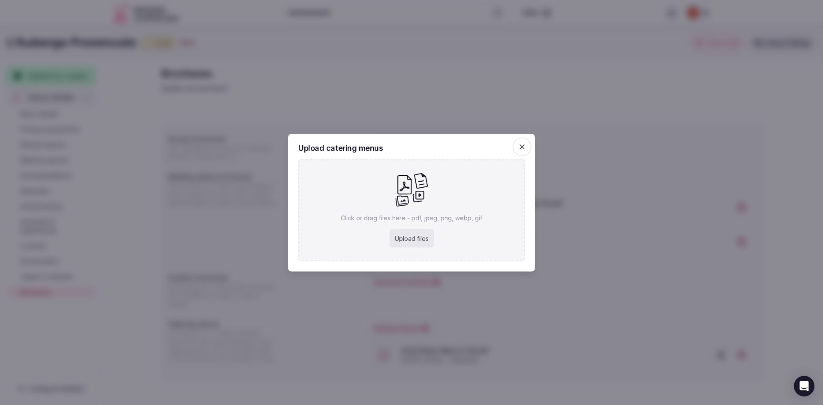
click at [522, 153] on span "button" at bounding box center [522, 146] width 19 height 19
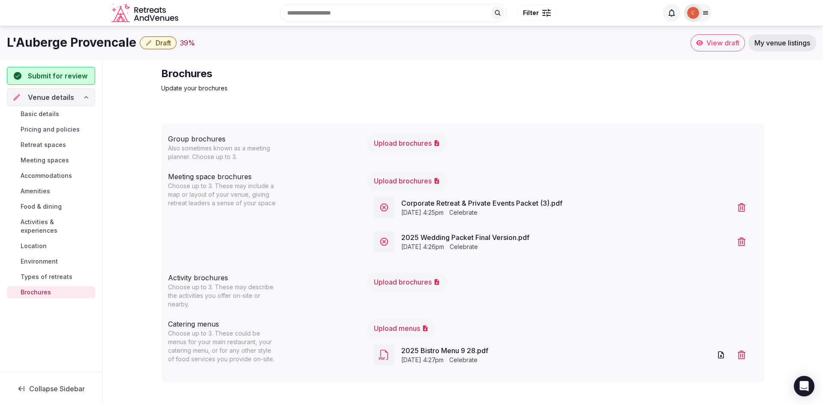
click at [414, 329] on button "Upload menus" at bounding box center [401, 328] width 69 height 19
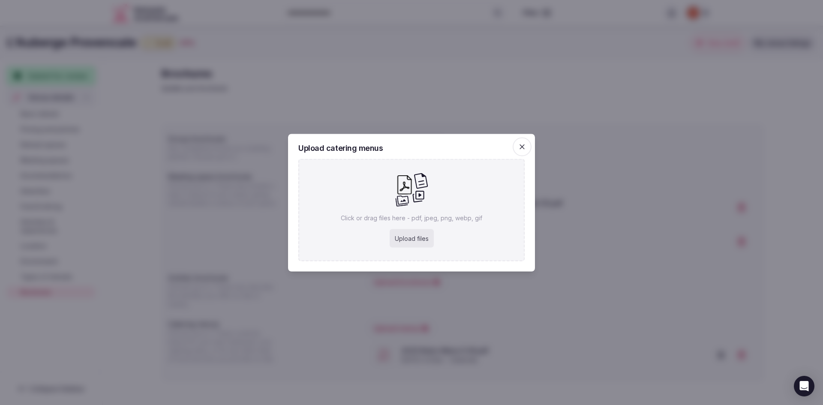
click at [407, 240] on div "Upload files" at bounding box center [412, 238] width 44 height 19
type input "**********"
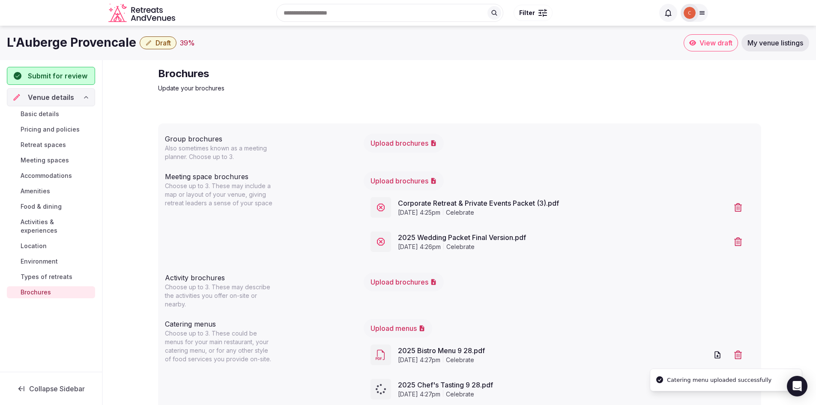
scroll to position [27, 0]
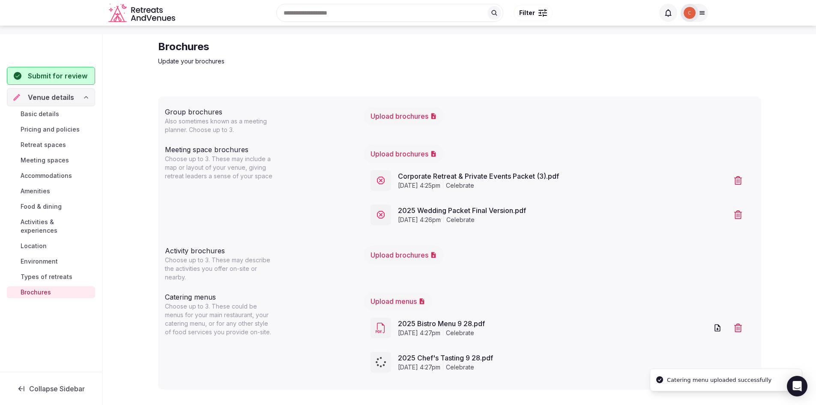
click at [393, 303] on button "Upload menus" at bounding box center [398, 301] width 69 height 19
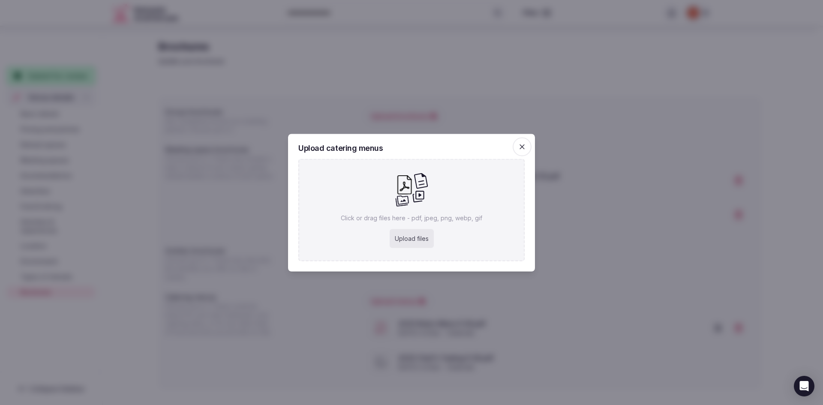
click at [410, 239] on div "Upload files" at bounding box center [412, 238] width 44 height 19
type input "**********"
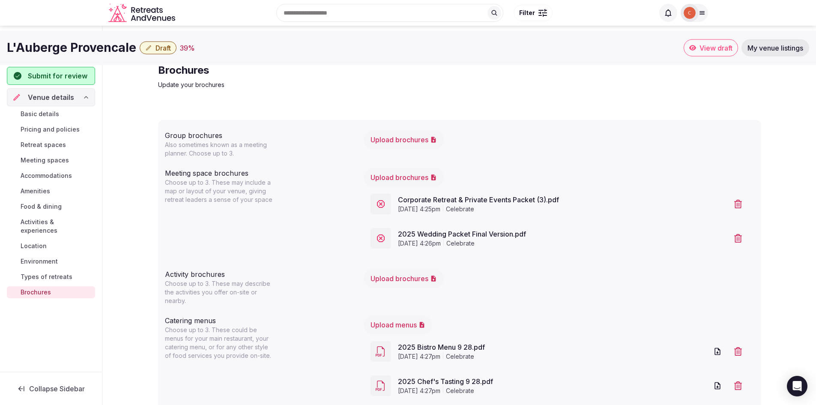
scroll to position [0, 0]
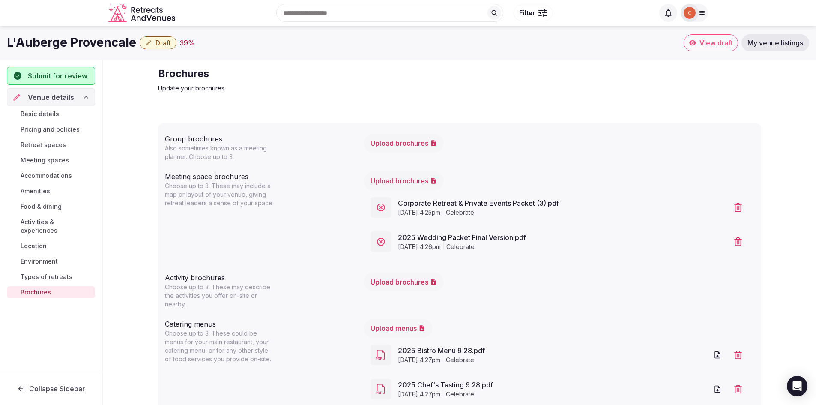
click at [704, 49] on link "View draft" at bounding box center [711, 42] width 54 height 17
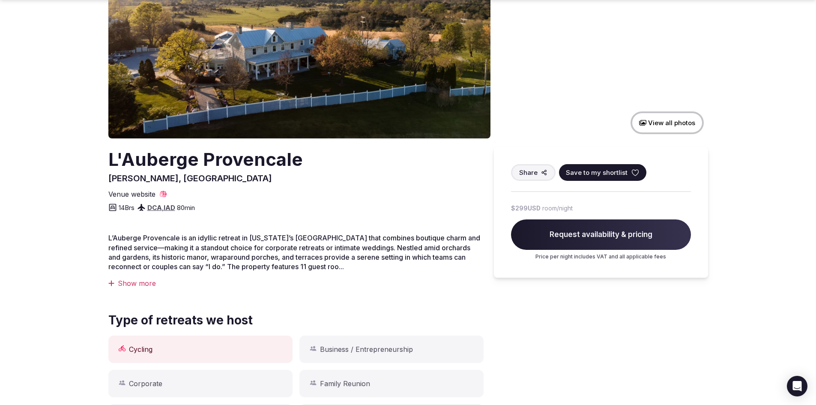
scroll to position [129, 0]
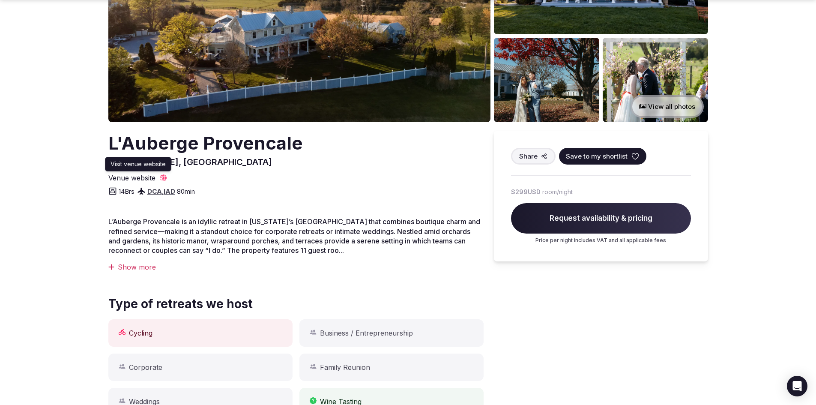
click at [144, 179] on span "Venue website" at bounding box center [131, 177] width 47 height 9
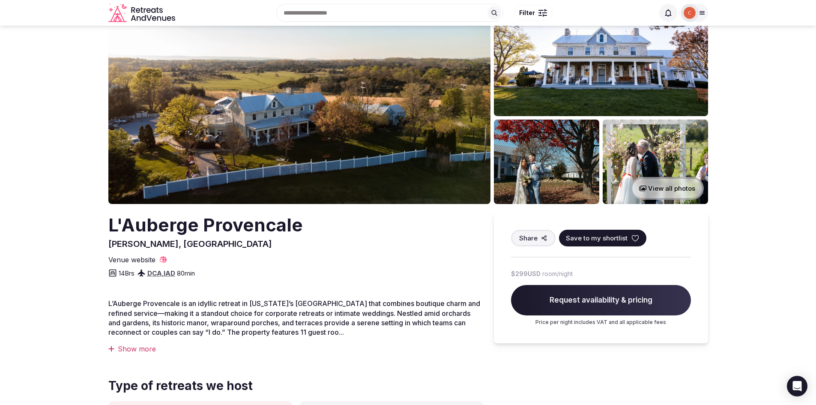
scroll to position [0, 0]
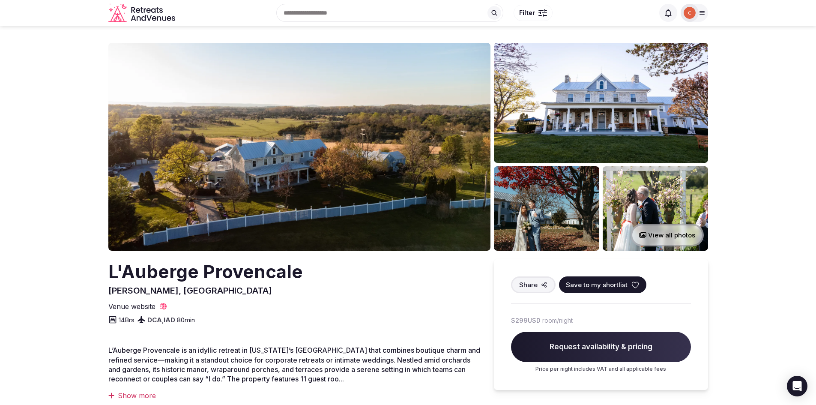
click at [685, 15] on img at bounding box center [690, 13] width 12 height 12
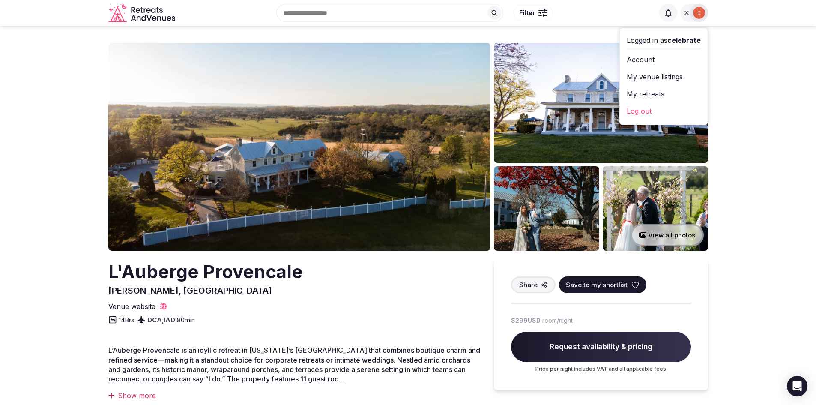
click at [661, 74] on link "My venue listings" at bounding box center [664, 77] width 74 height 14
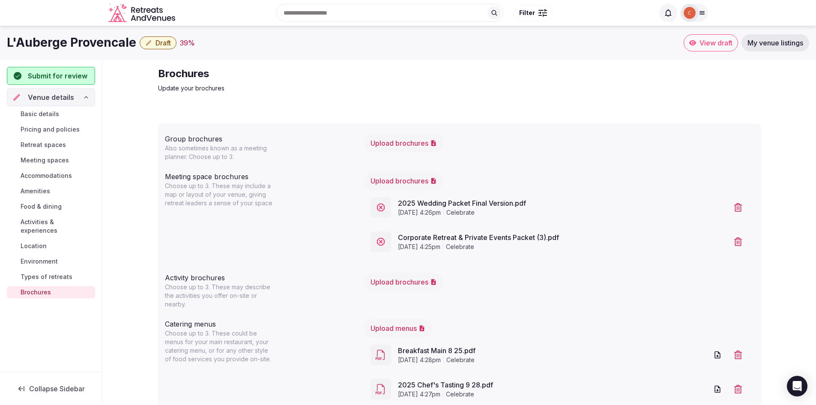
click at [162, 45] on span "Draft" at bounding box center [163, 43] width 15 height 9
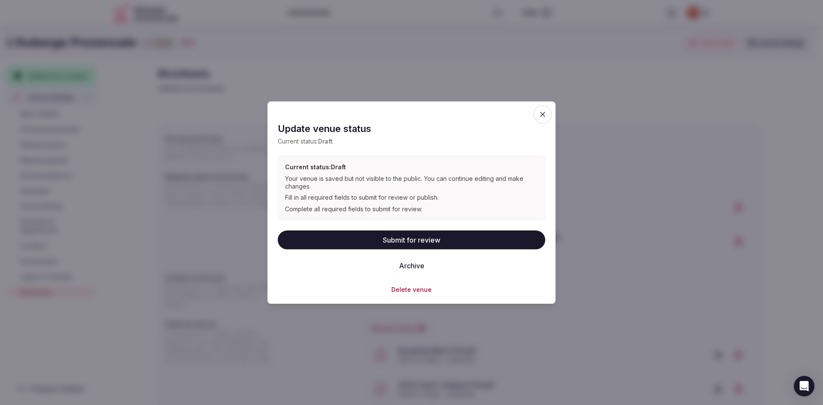
click at [380, 240] on button "Submit for review" at bounding box center [411, 239] width 267 height 19
